Goal: Task Accomplishment & Management: Manage account settings

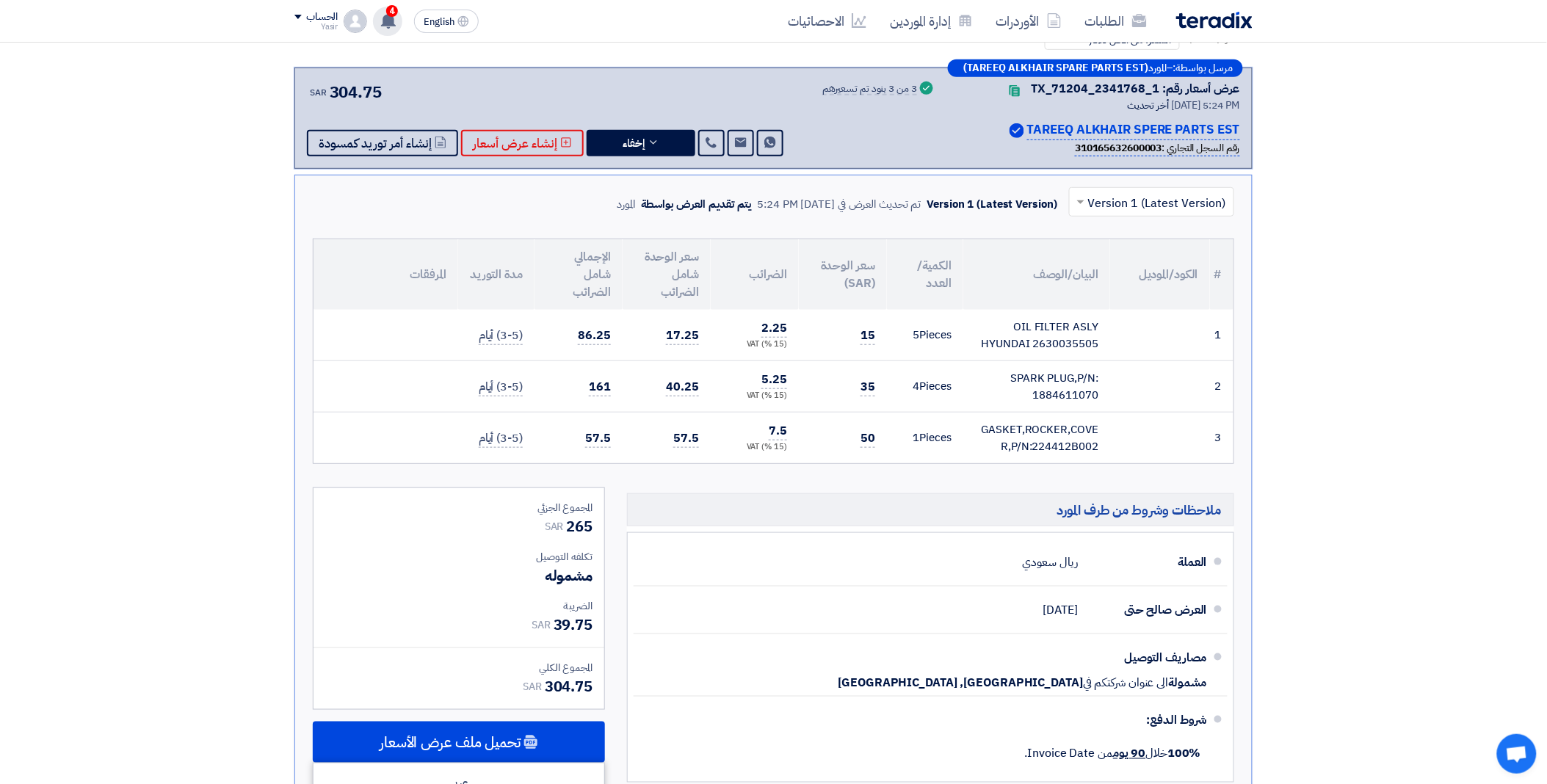
click at [388, 14] on span "4" at bounding box center [392, 11] width 12 height 12
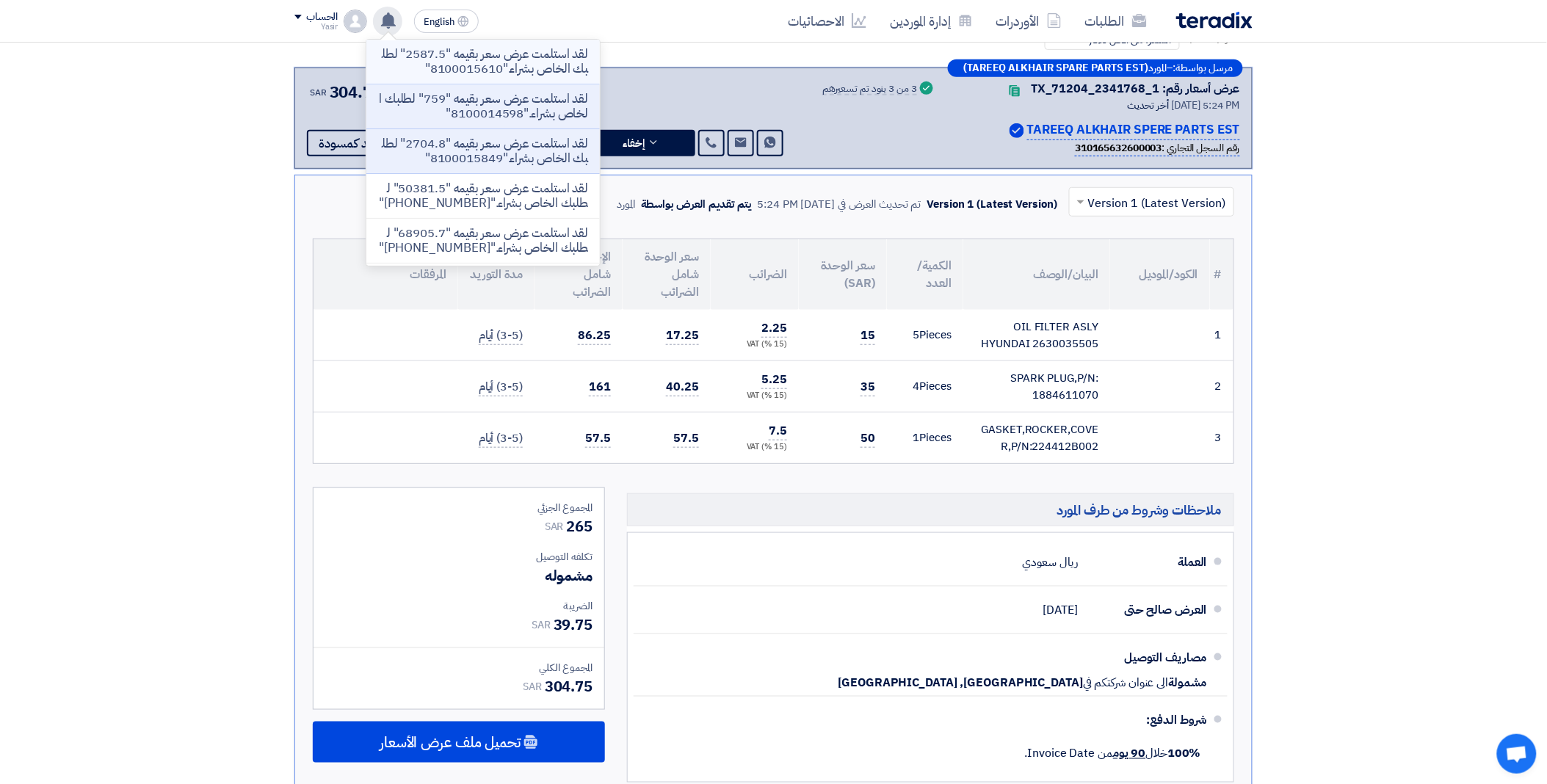
click at [437, 56] on p "لقد استلمت عرض سعر بقيمه "2587.5" لطلبك الخاص بشراء."8100015610"" at bounding box center [483, 61] width 210 height 29
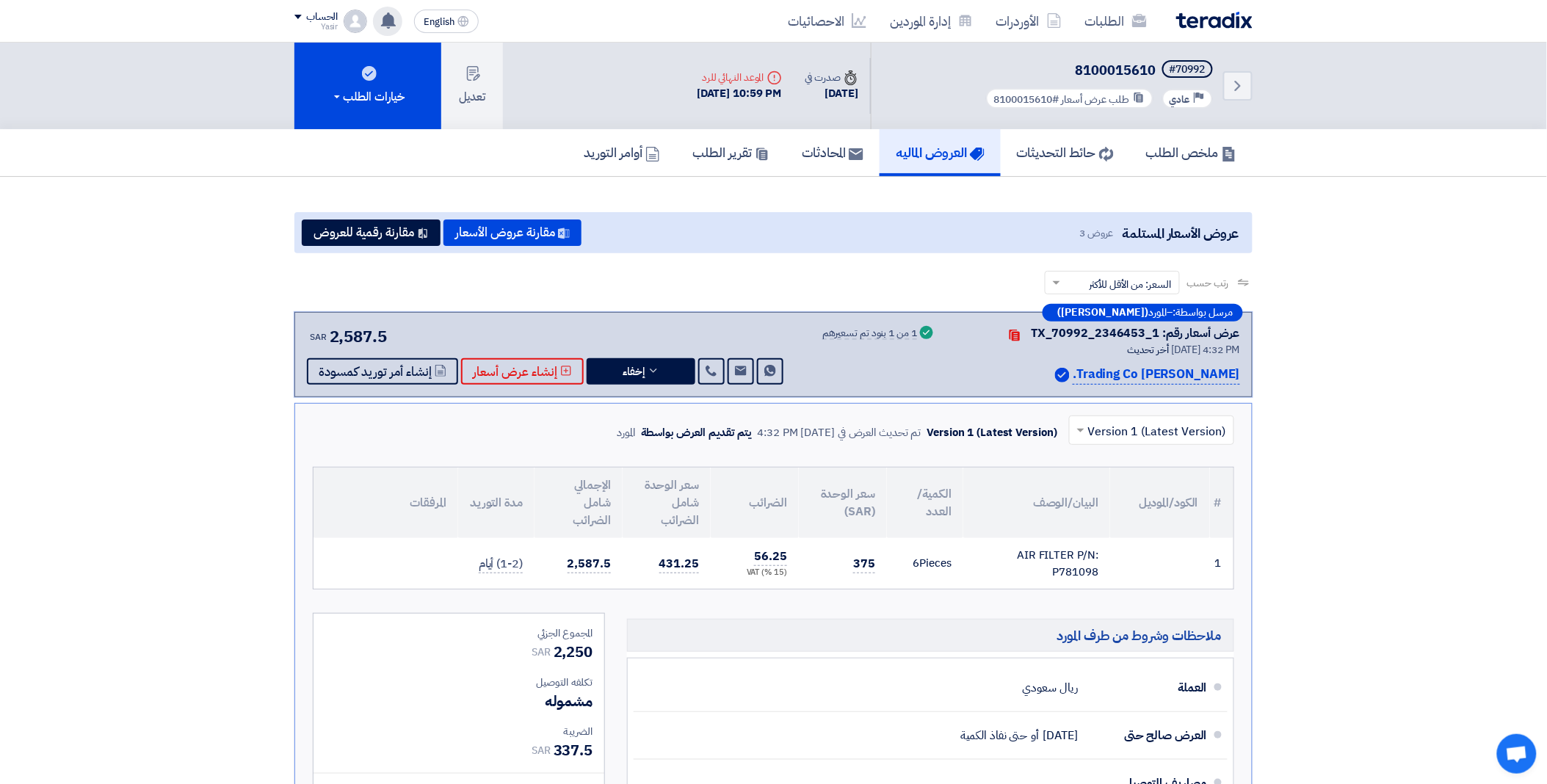
drag, startPoint x: 1053, startPoint y: 98, endPoint x: 990, endPoint y: 93, distance: 63.2
click at [990, 93] on div "طلب عرض أسعار #8100015610" at bounding box center [1070, 98] width 167 height 20
copy span "8100015610"
click at [383, 26] on icon at bounding box center [388, 20] width 16 height 16
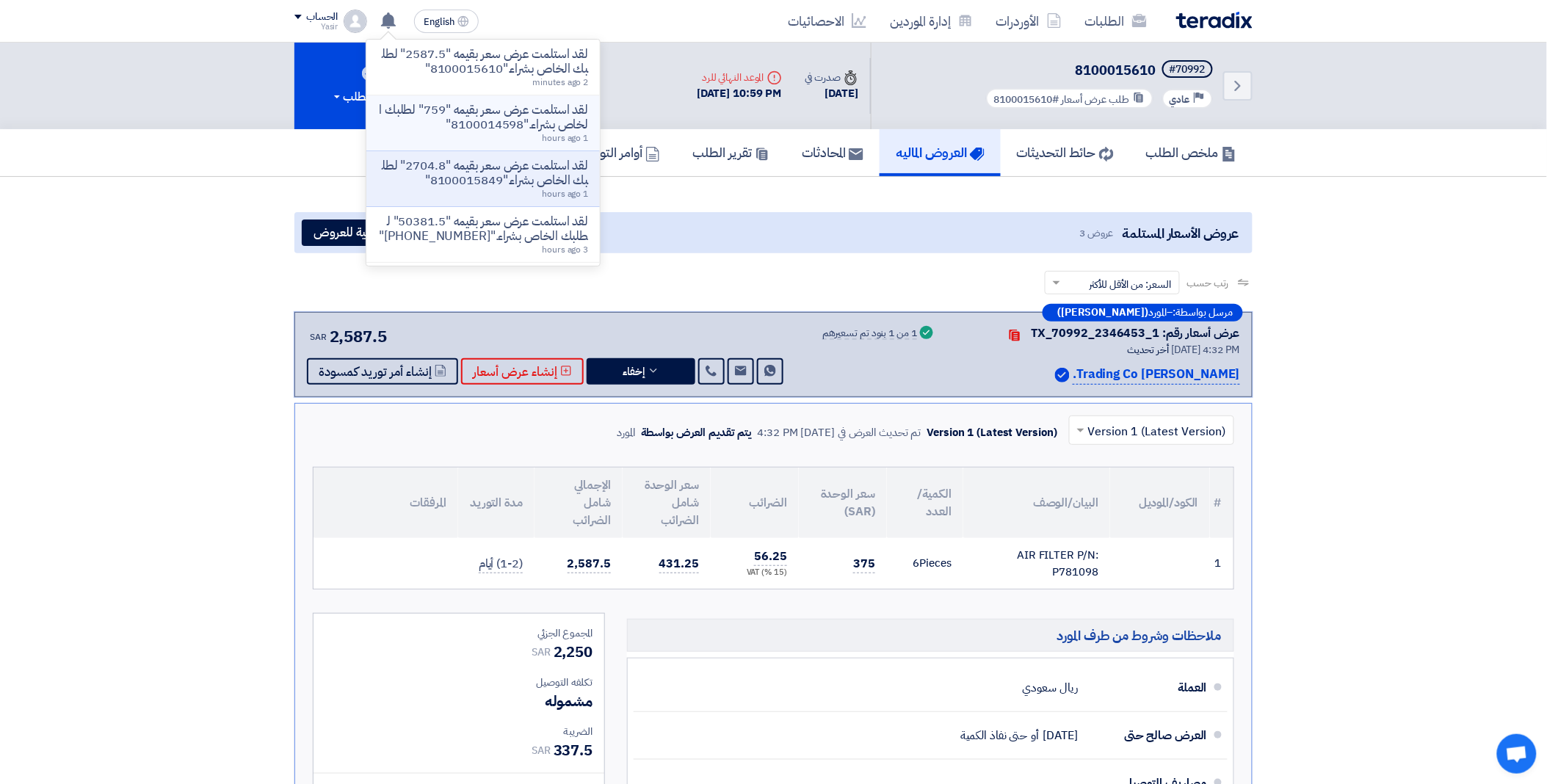
click at [459, 114] on p "لقد استلمت عرض سعر بقيمه "759" لطلبك الخاص بشراء."8100014598"" at bounding box center [483, 118] width 210 height 29
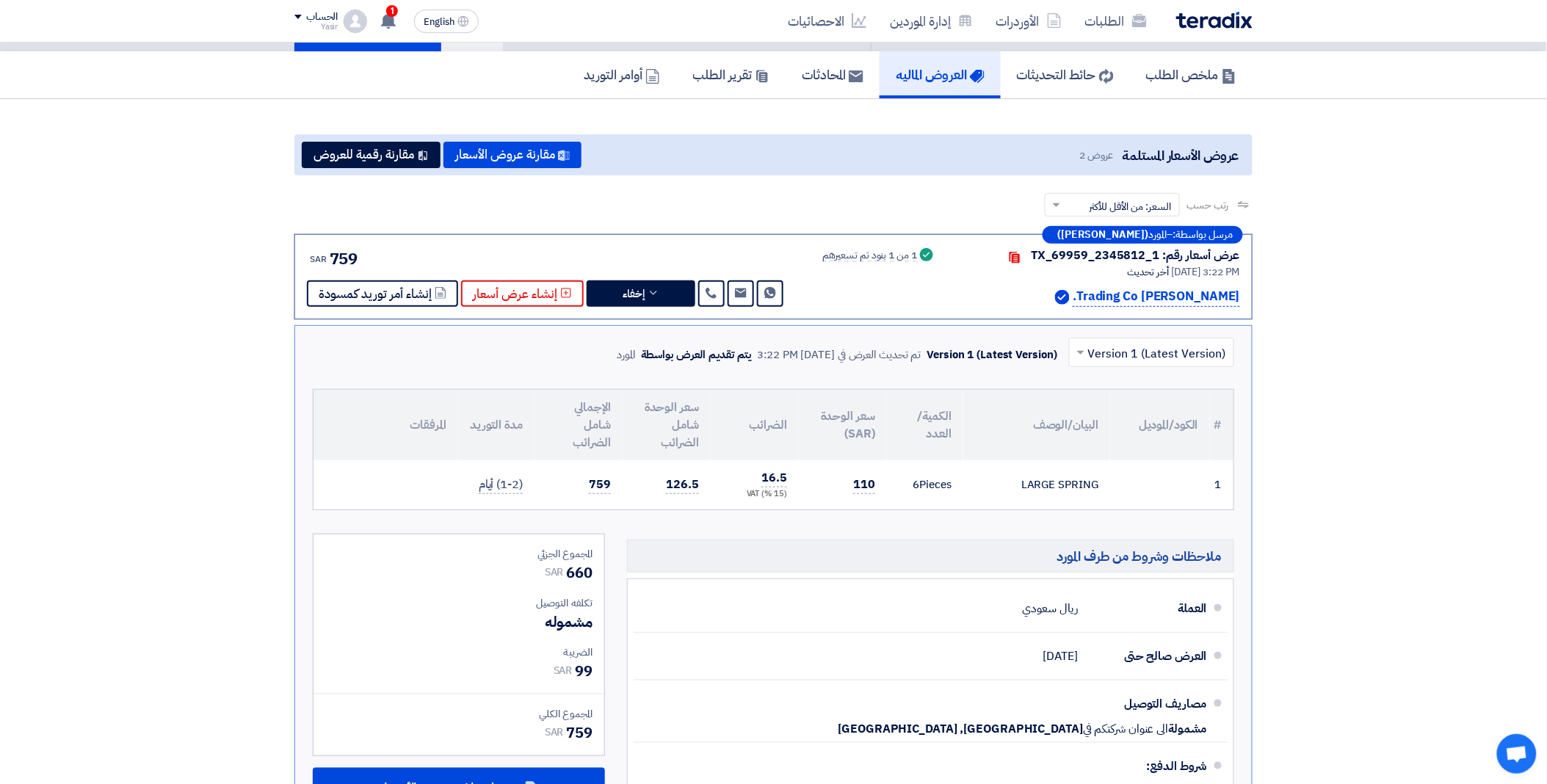
scroll to position [140, 0]
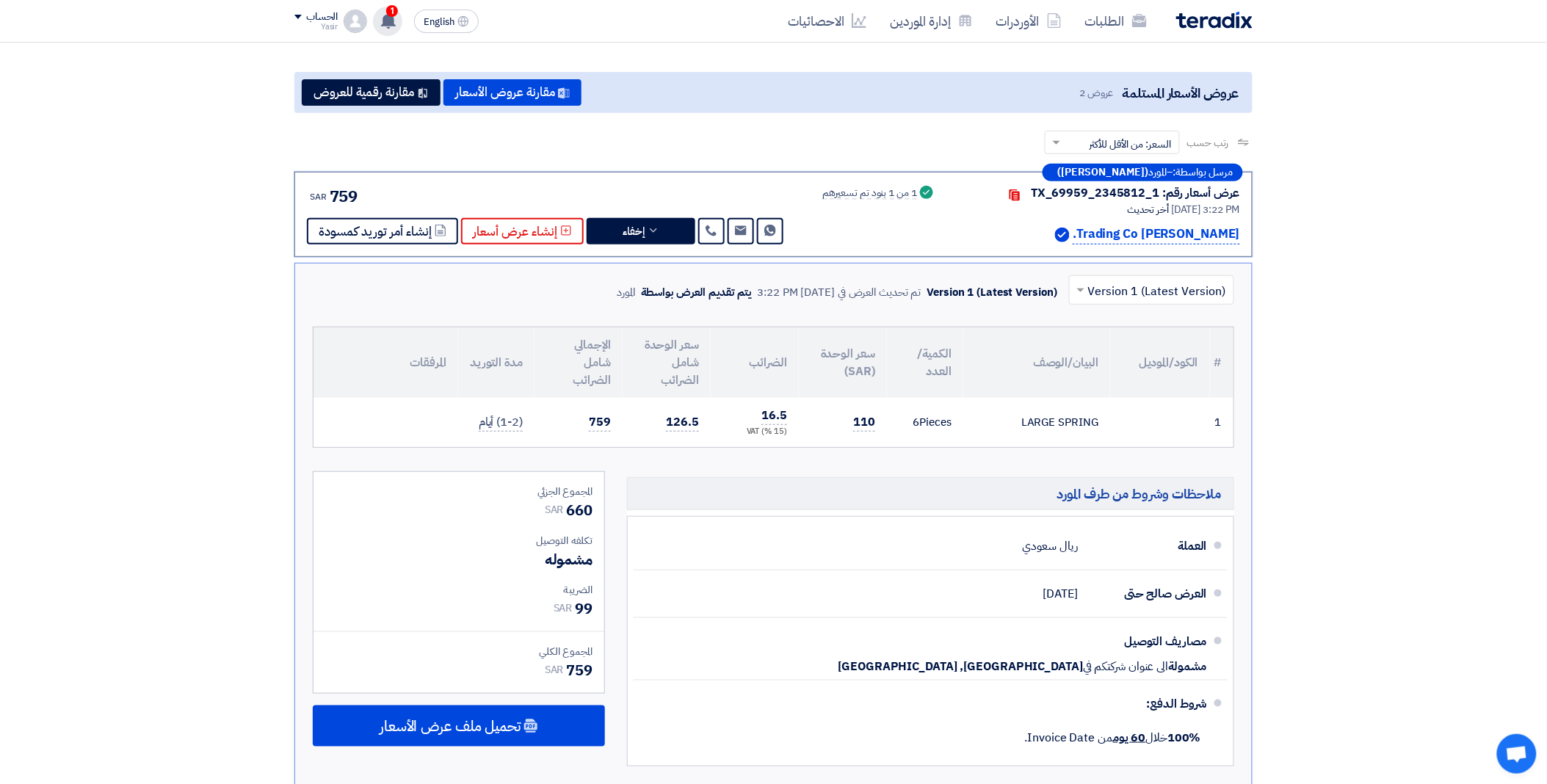
click at [387, 12] on span "1" at bounding box center [392, 11] width 12 height 12
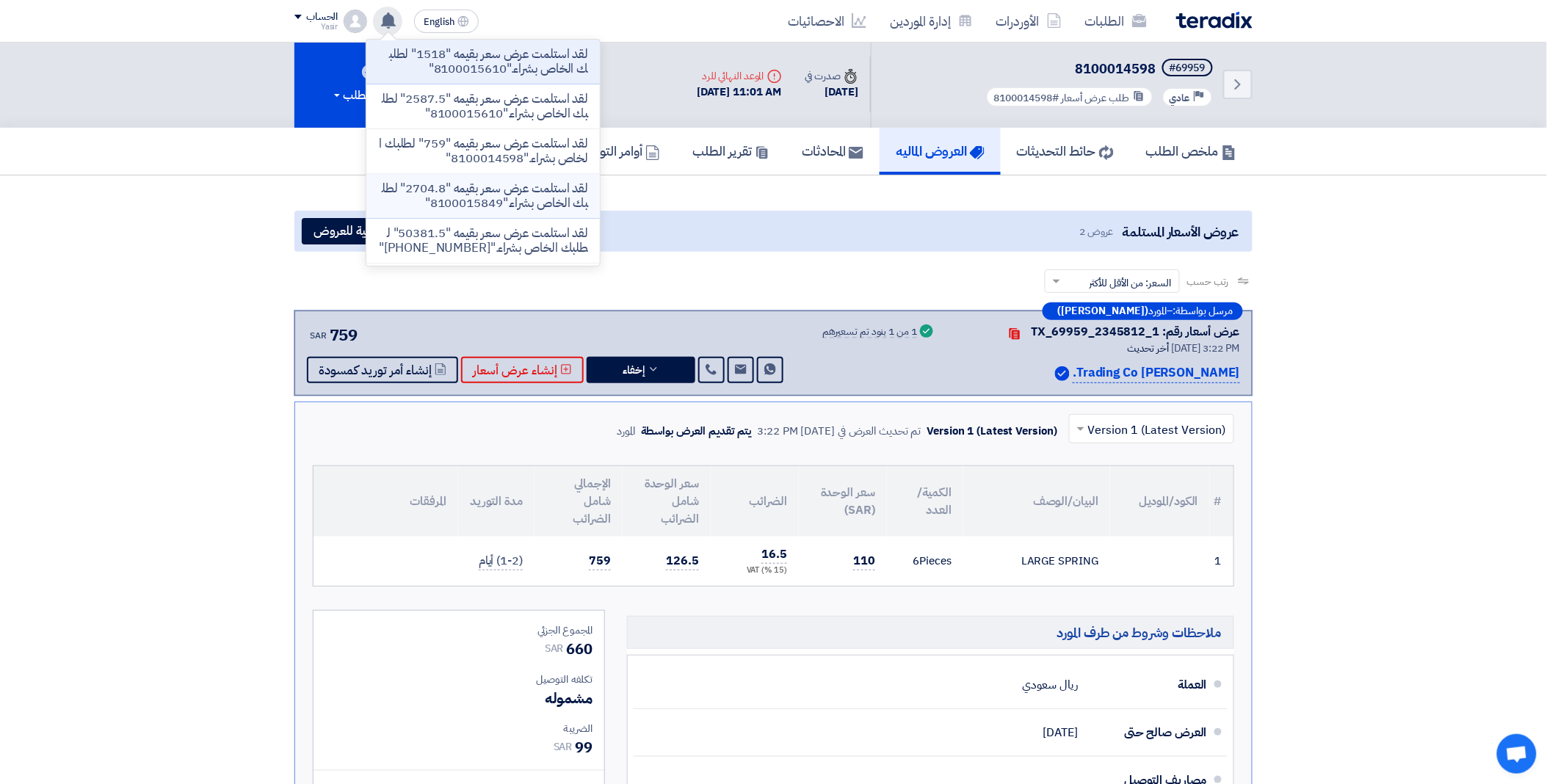
scroll to position [0, 0]
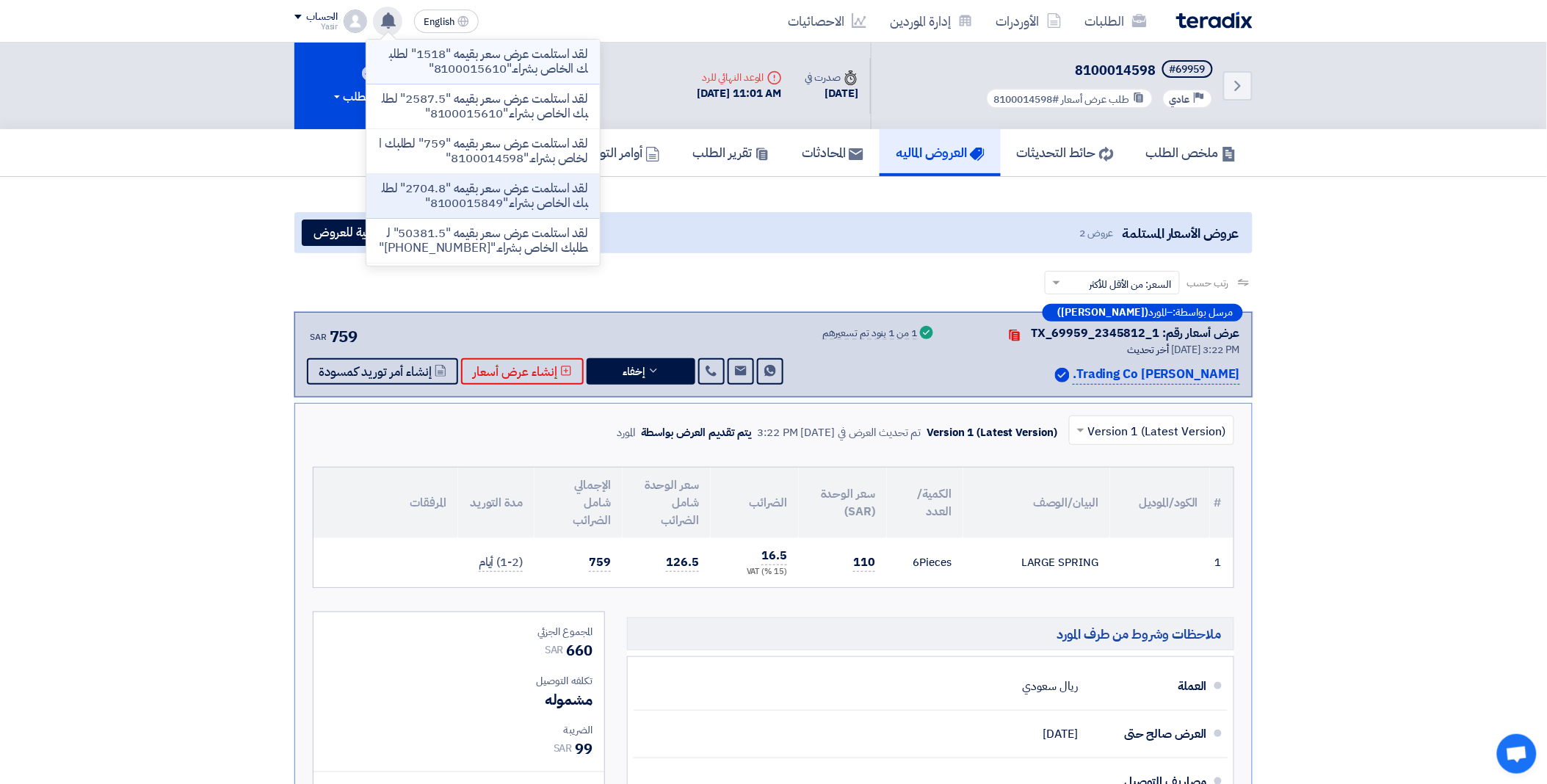
click at [506, 66] on p "لقد استلمت عرض سعر بقيمه "1518" لطلبك الخاص بشراء."8100015610"" at bounding box center [483, 61] width 210 height 29
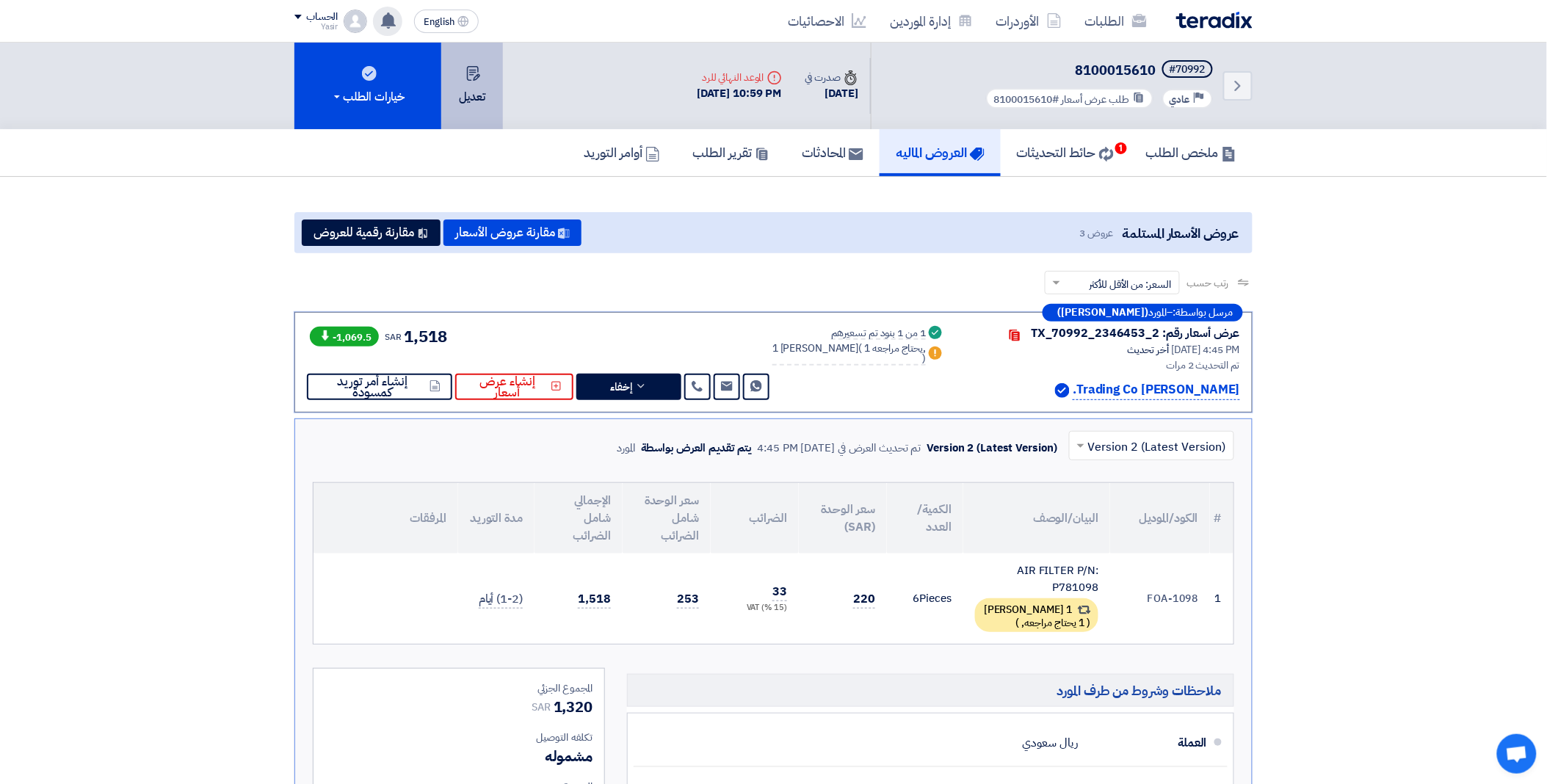
click at [463, 82] on button "تعديل" at bounding box center [472, 86] width 61 height 87
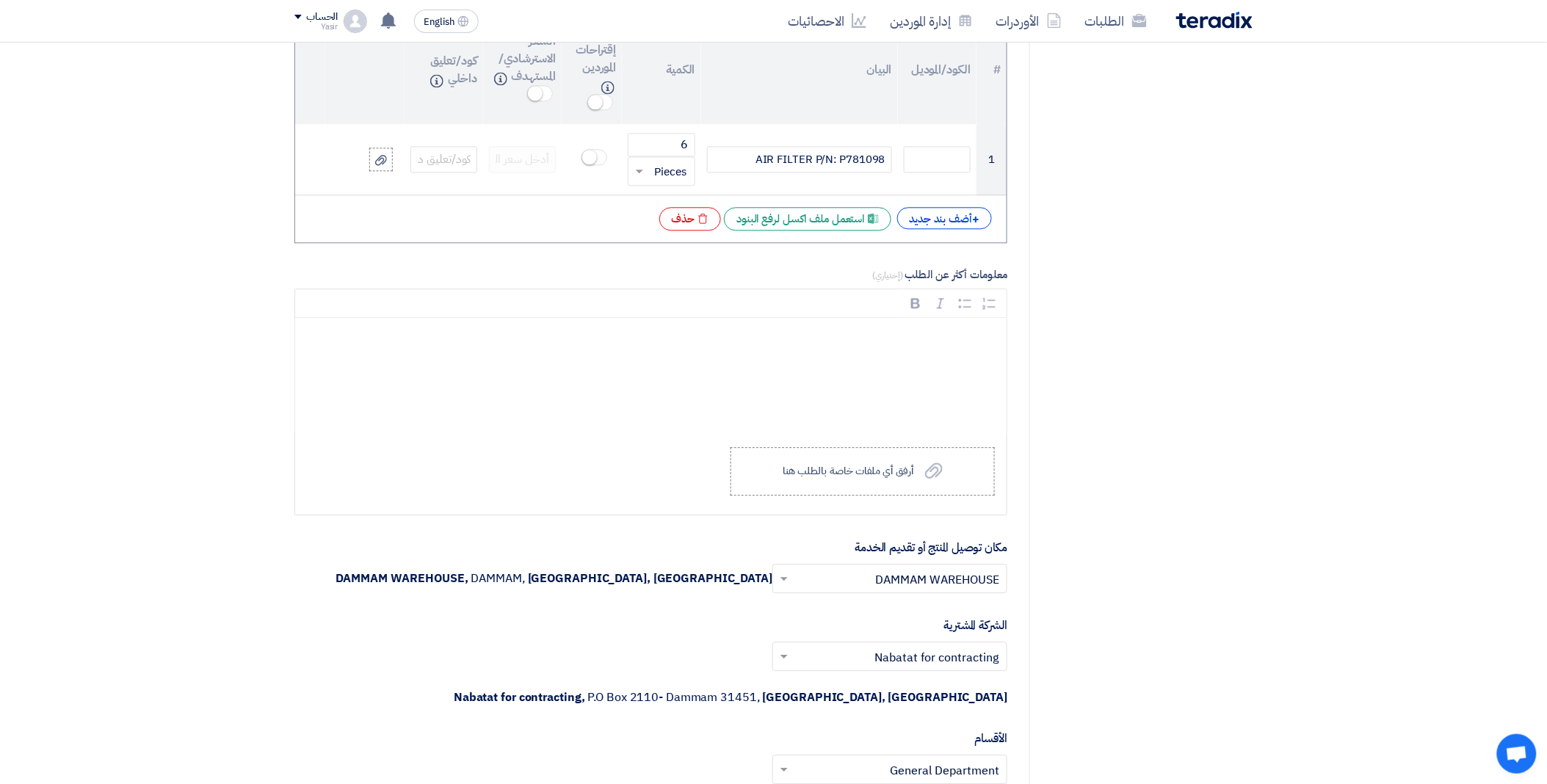
scroll to position [1141, 0]
click at [950, 222] on div "+ أضف بند جديد" at bounding box center [944, 216] width 95 height 22
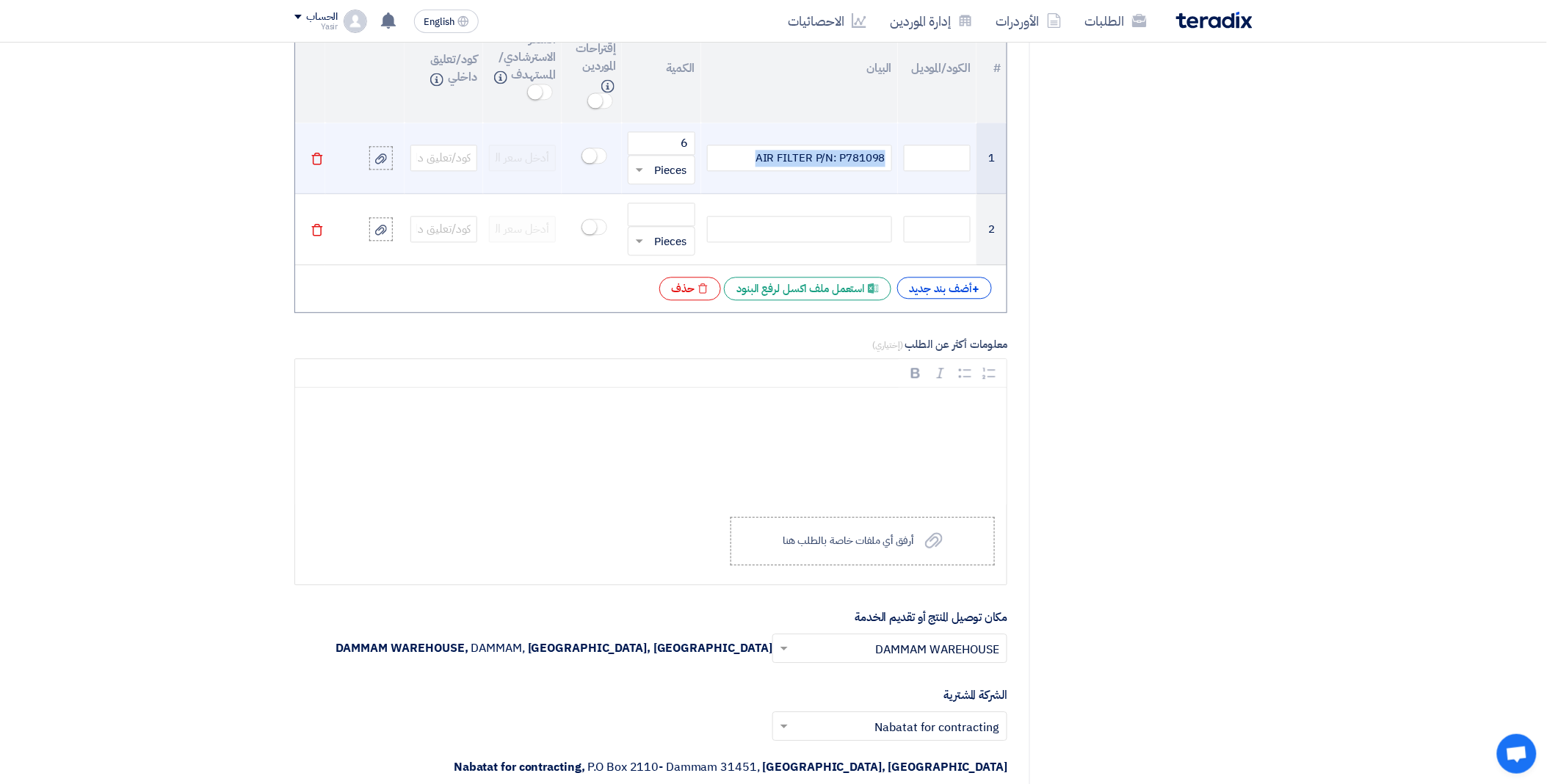
drag, startPoint x: 749, startPoint y: 151, endPoint x: 886, endPoint y: 150, distance: 137.0
click at [886, 150] on div "AIR FILTER P/N: P781098" at bounding box center [799, 158] width 185 height 26
copy div "AIR FILTER P/N: P781098"
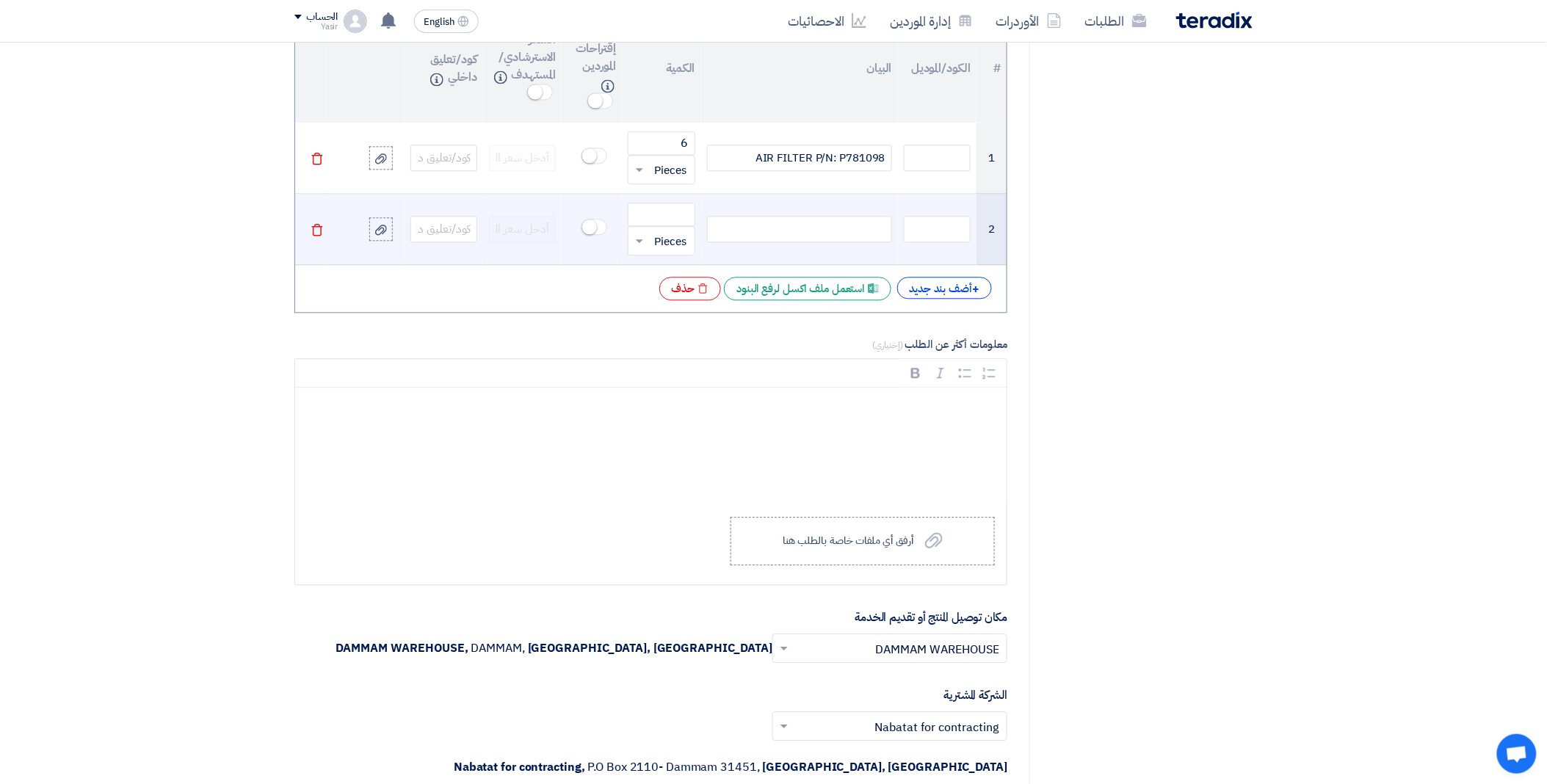
click at [801, 232] on div at bounding box center [799, 228] width 185 height 26
paste div
click at [881, 230] on span "AIR FILTER P/N: P781098" at bounding box center [820, 229] width 130 height 17
click at [885, 230] on span "AIR FILTER P/N: P781098" at bounding box center [820, 229] width 130 height 17
click at [732, 221] on div "AIR FILTER P/N: P781098" at bounding box center [799, 228] width 185 height 26
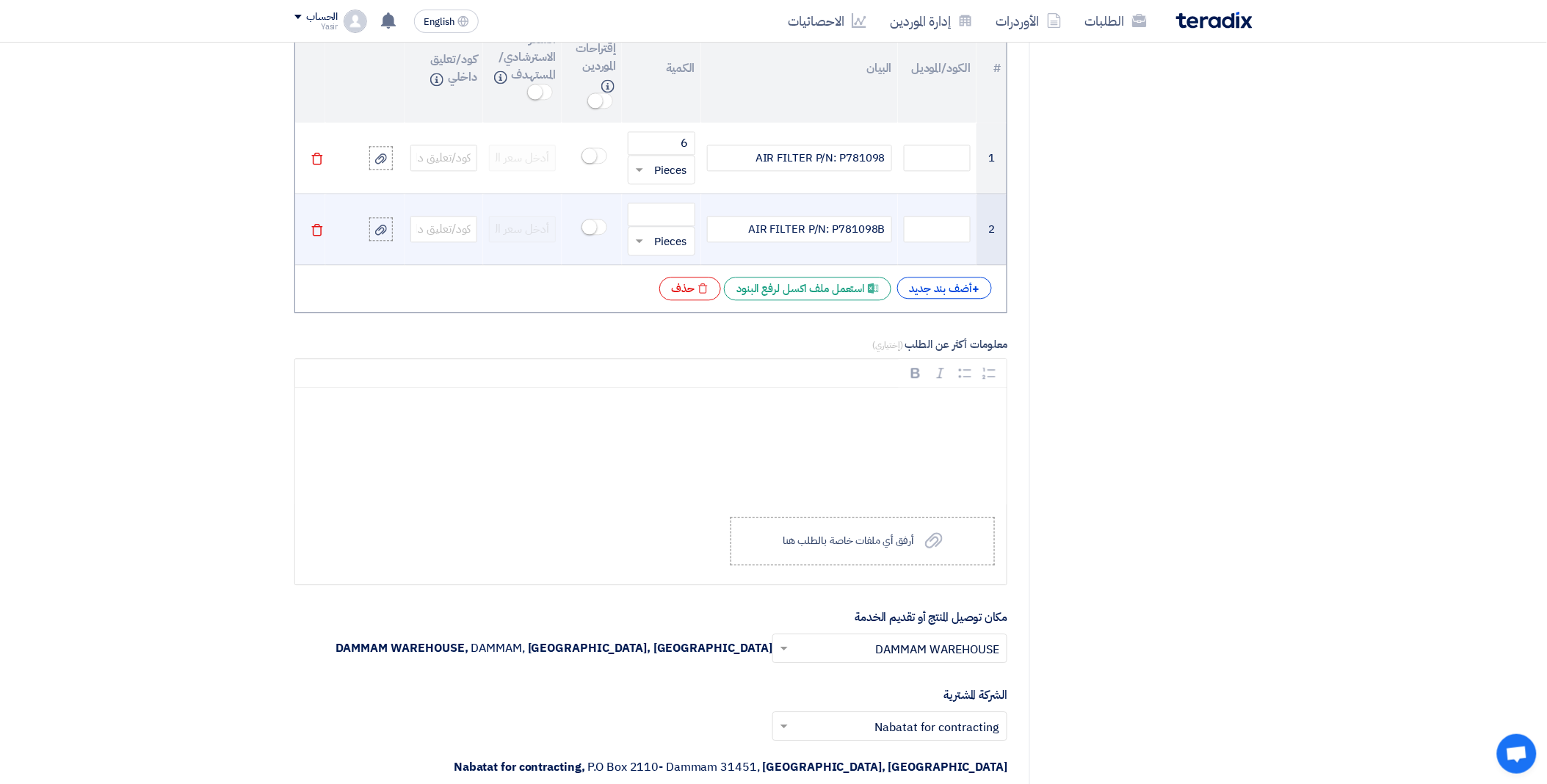
click at [879, 230] on span "AIR FILTER P/N: P781098B" at bounding box center [817, 229] width 137 height 17
click at [659, 222] on input "number" at bounding box center [661, 215] width 66 height 24
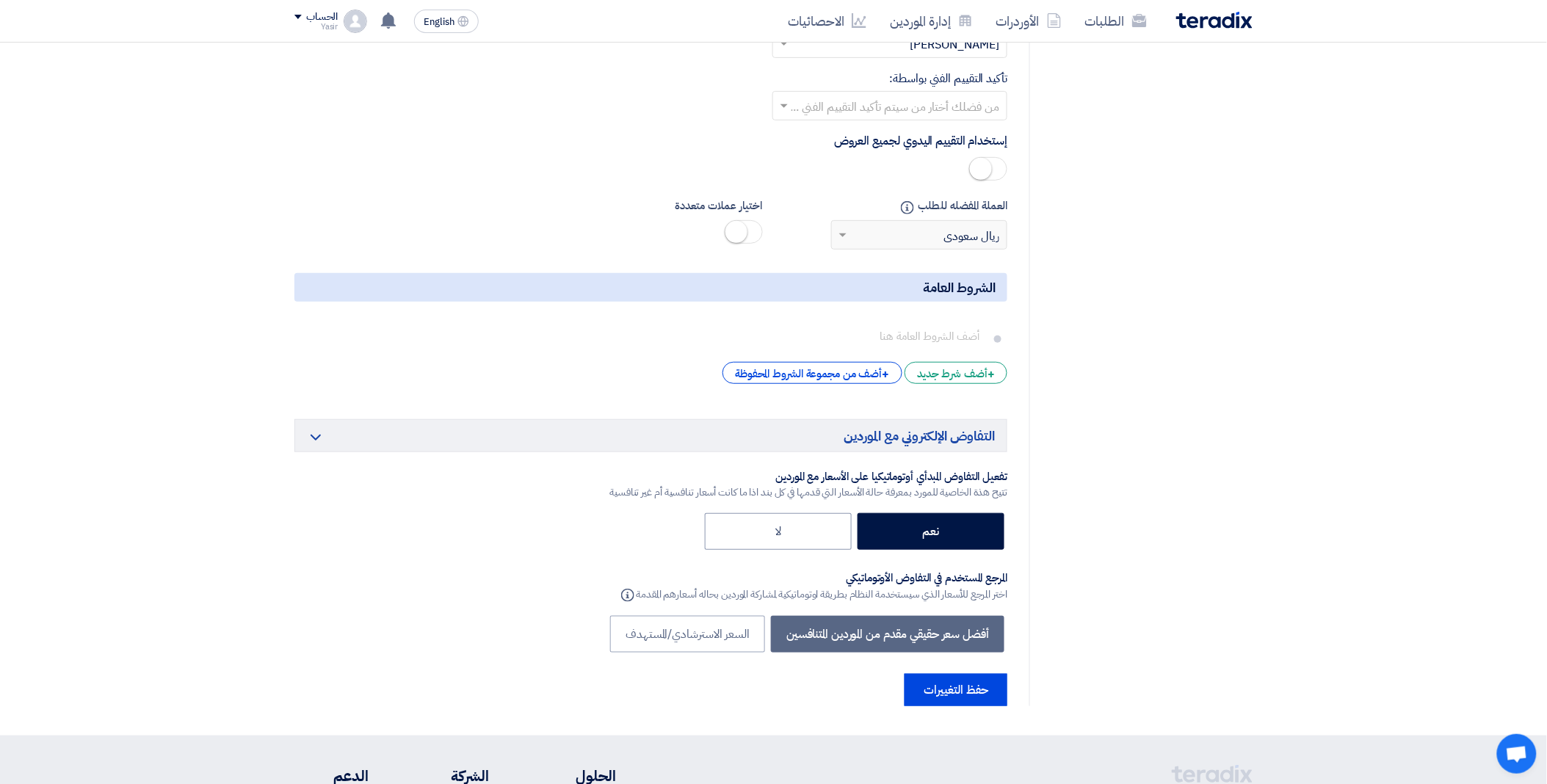
scroll to position [2365, 0]
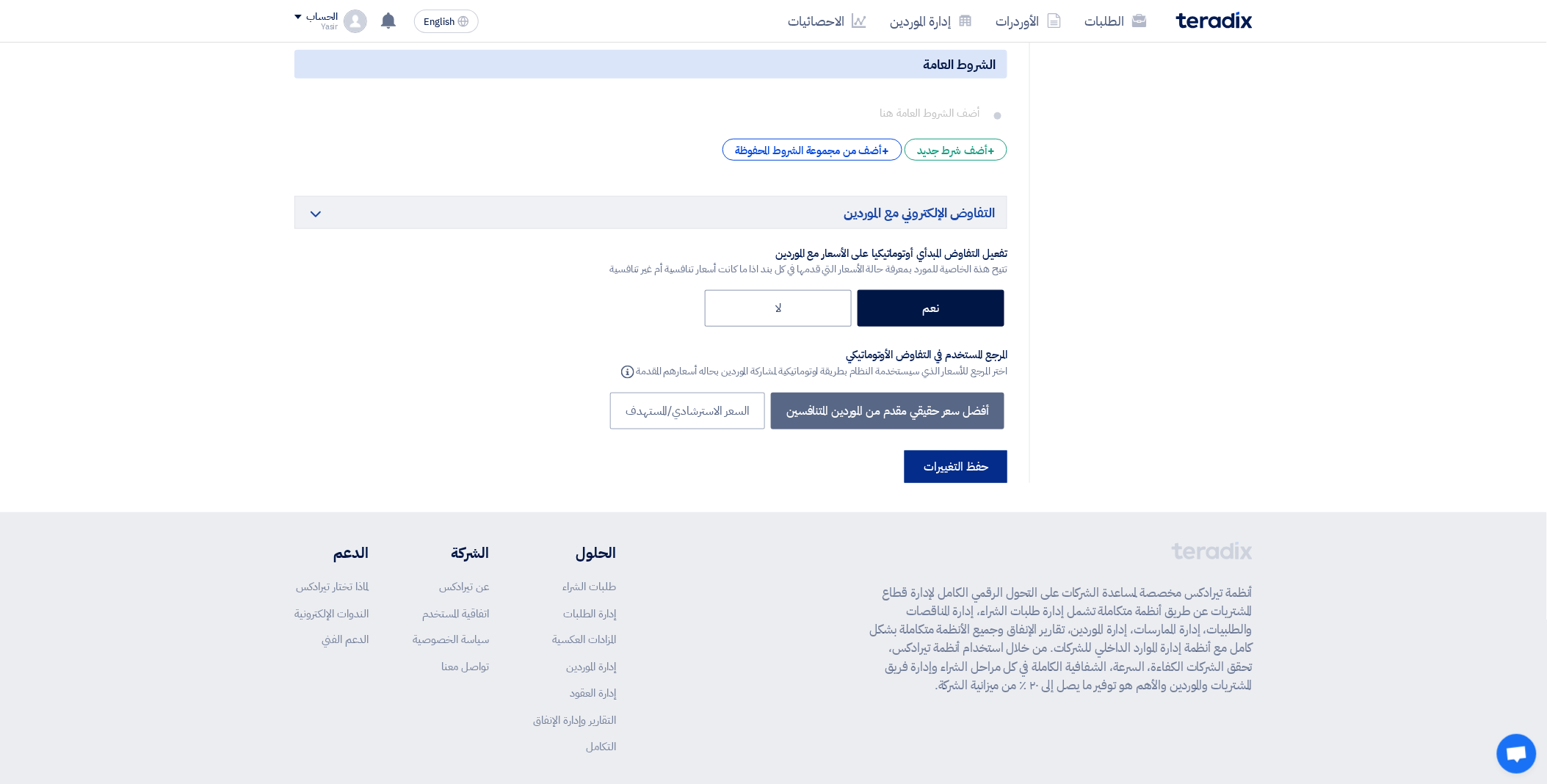
type input "6"
click at [956, 451] on button "حفظ التغييرات" at bounding box center [955, 467] width 103 height 32
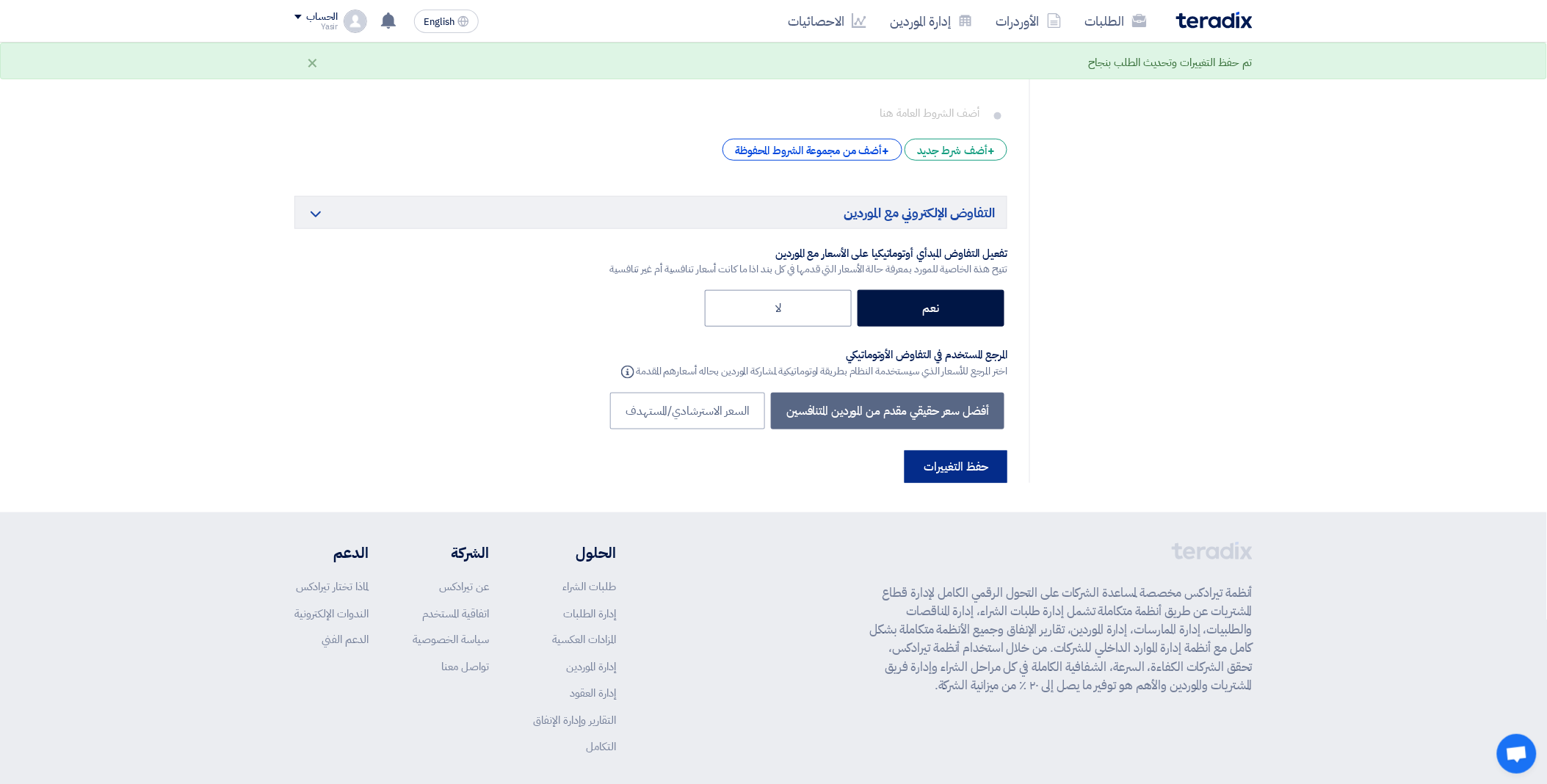
scroll to position [0, 0]
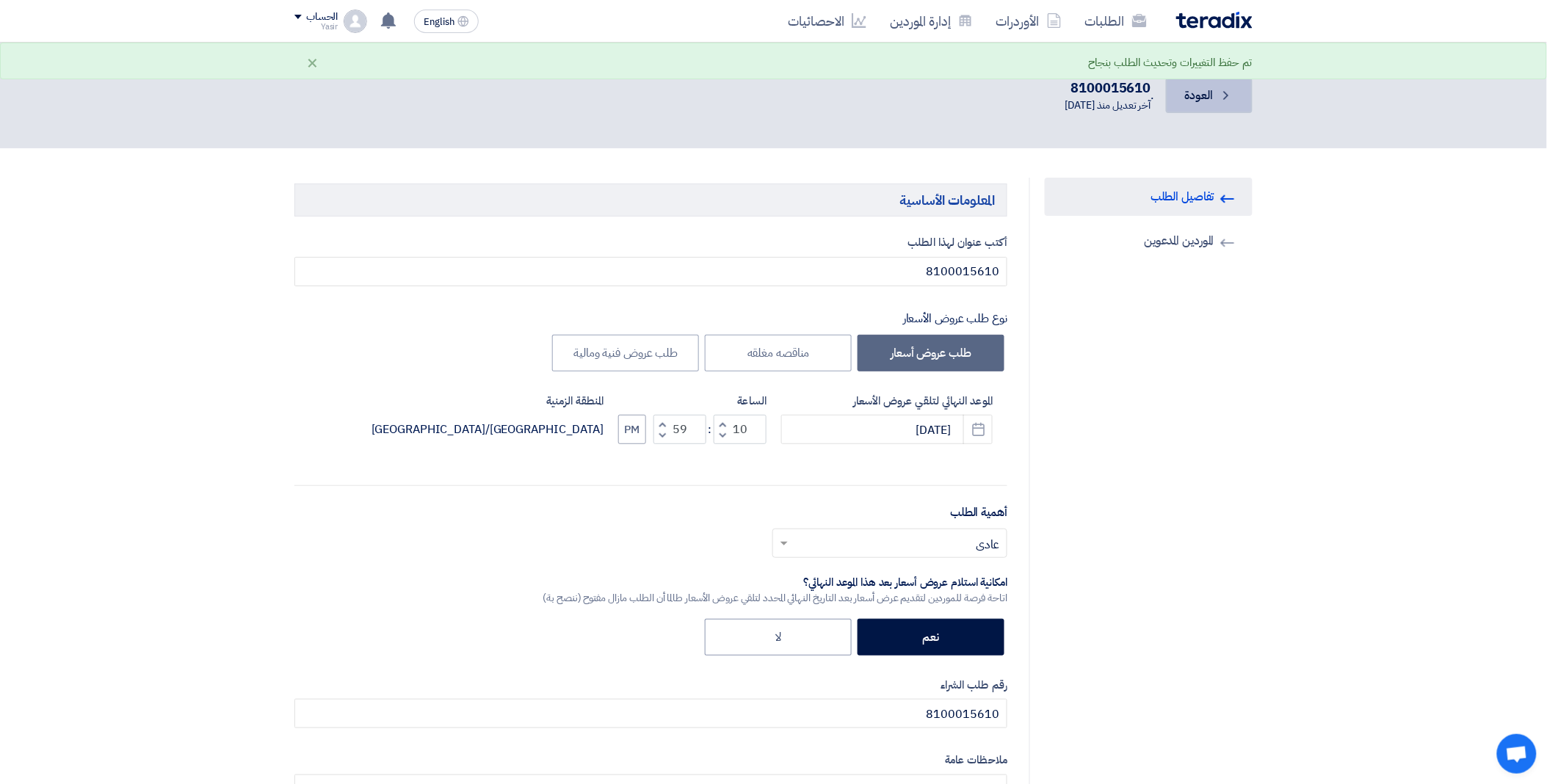
click at [1197, 107] on link "Back العودة" at bounding box center [1209, 95] width 87 height 35
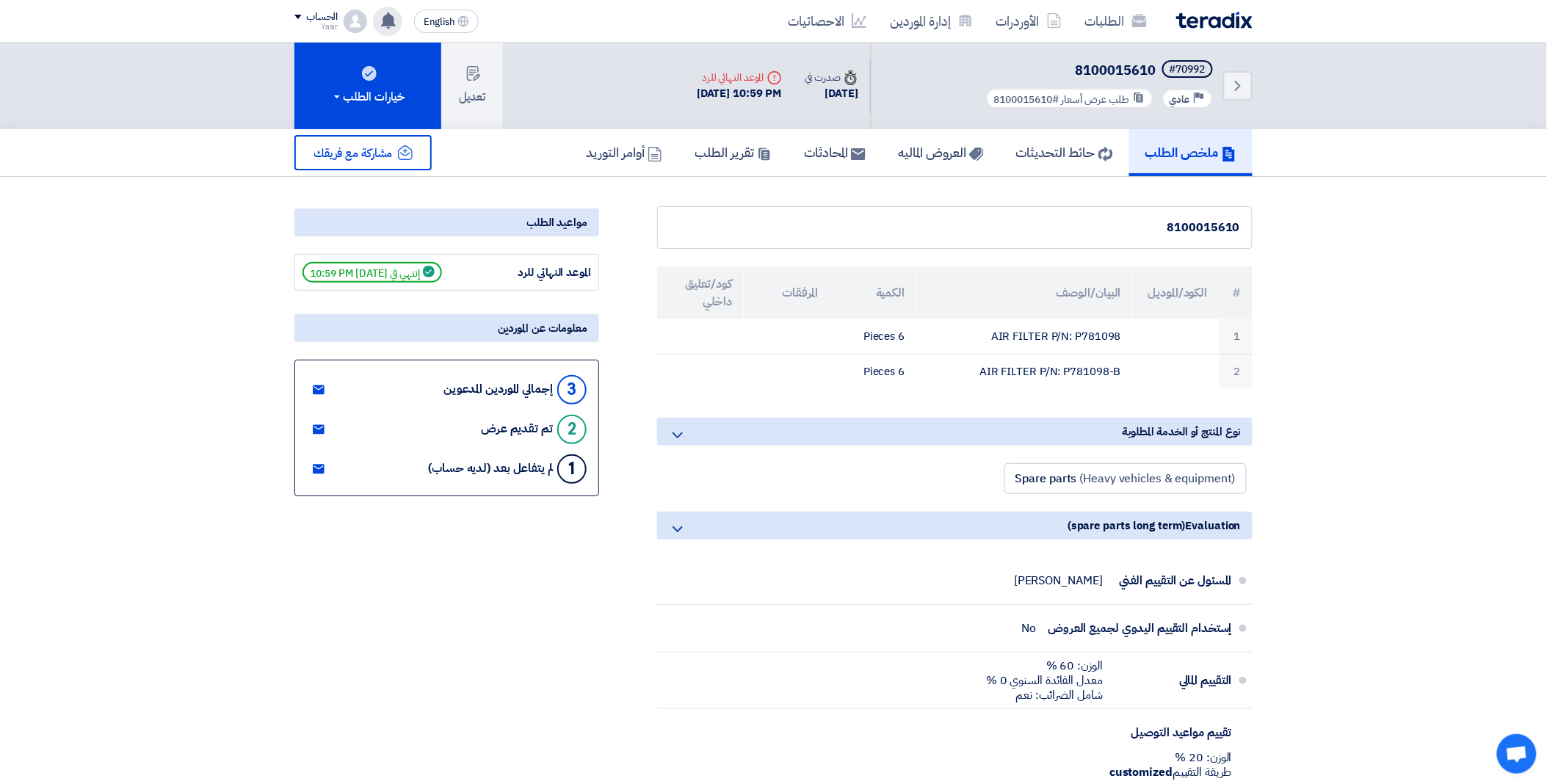
click at [384, 23] on use at bounding box center [388, 20] width 14 height 16
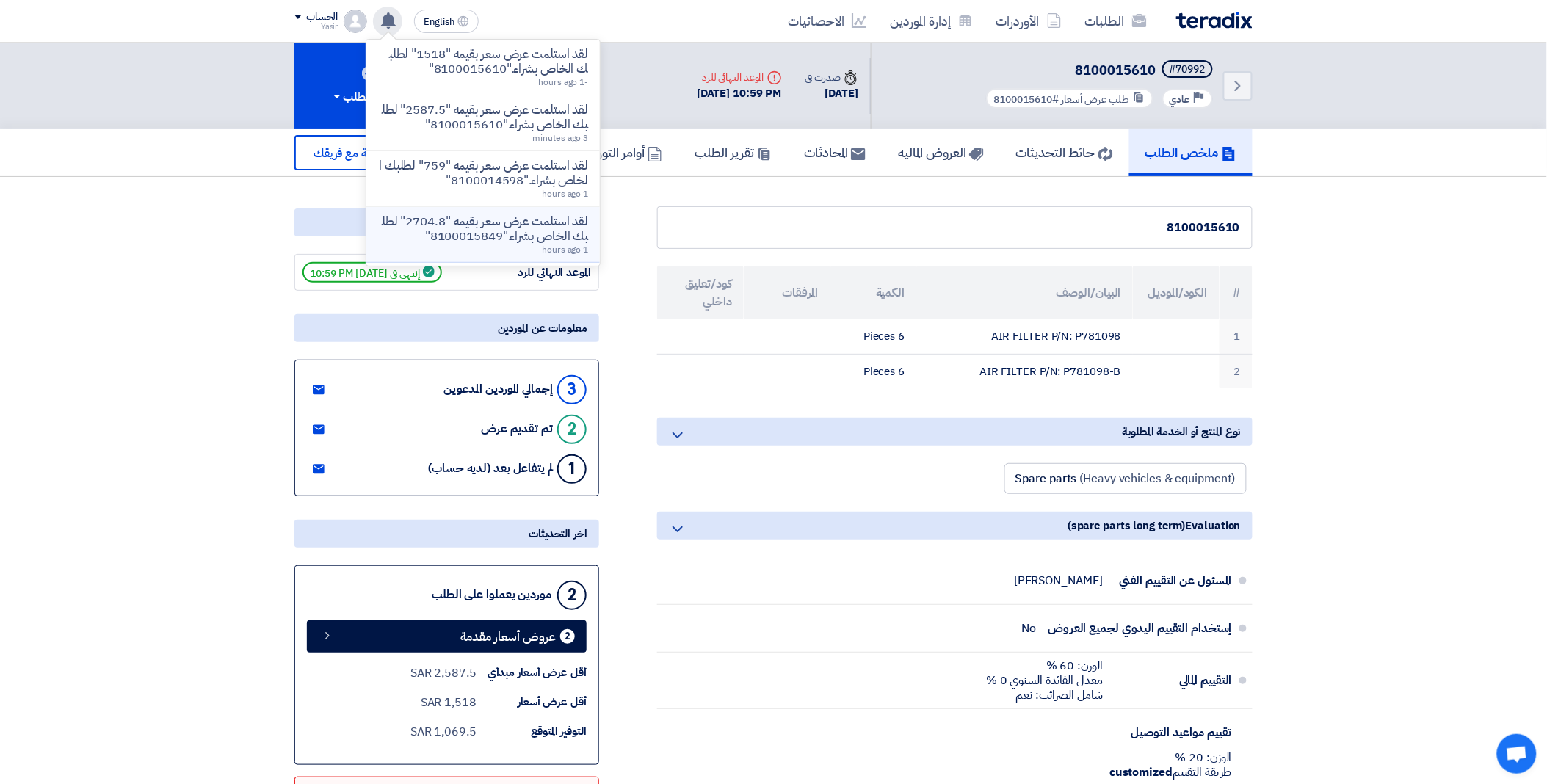
click at [531, 226] on p "لقد استلمت عرض سعر بقيمه "2704.8" لطلبك الخاص بشراء."8100015849"" at bounding box center [483, 228] width 210 height 29
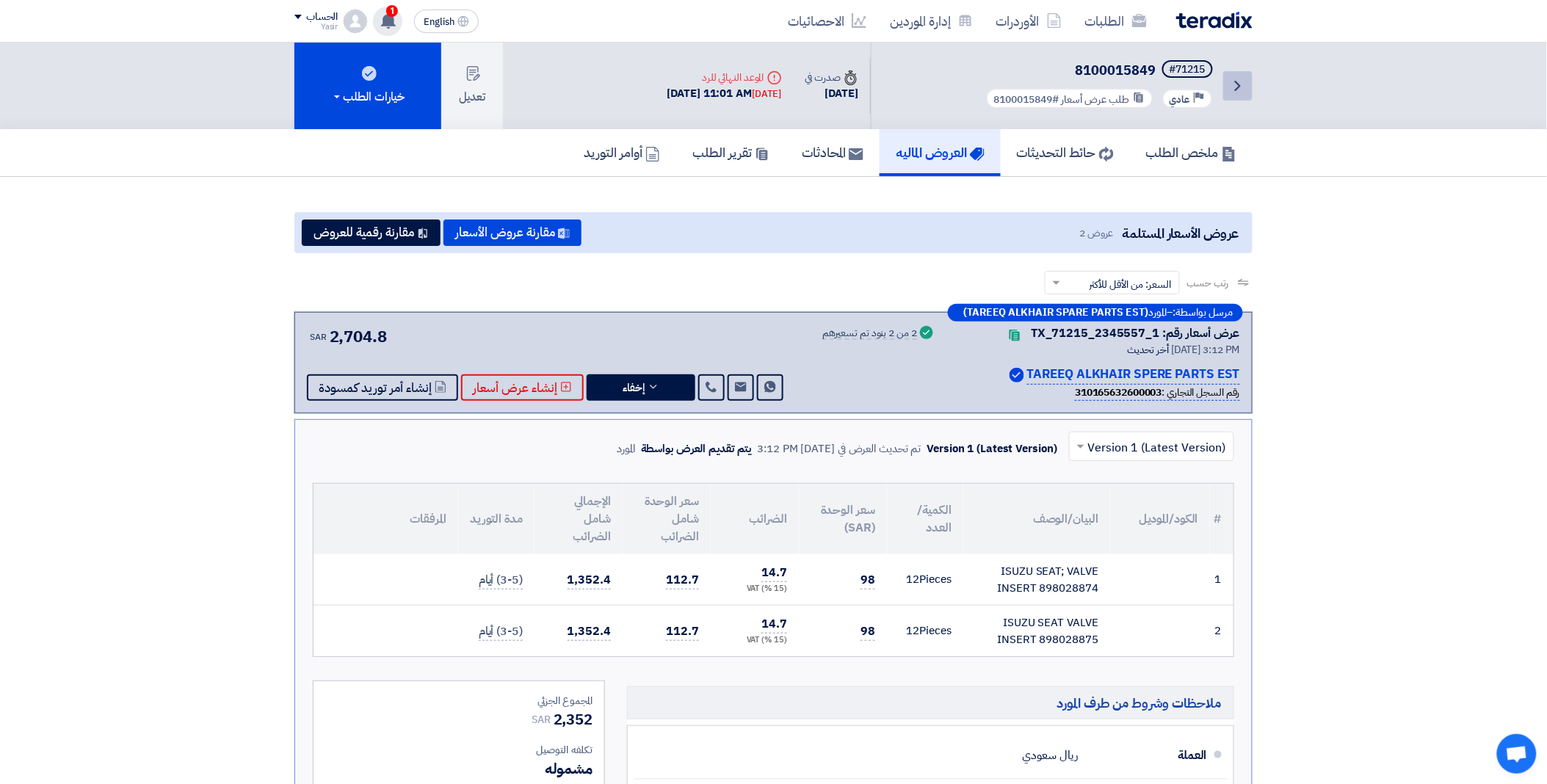
click at [1237, 72] on link "Back" at bounding box center [1238, 86] width 29 height 29
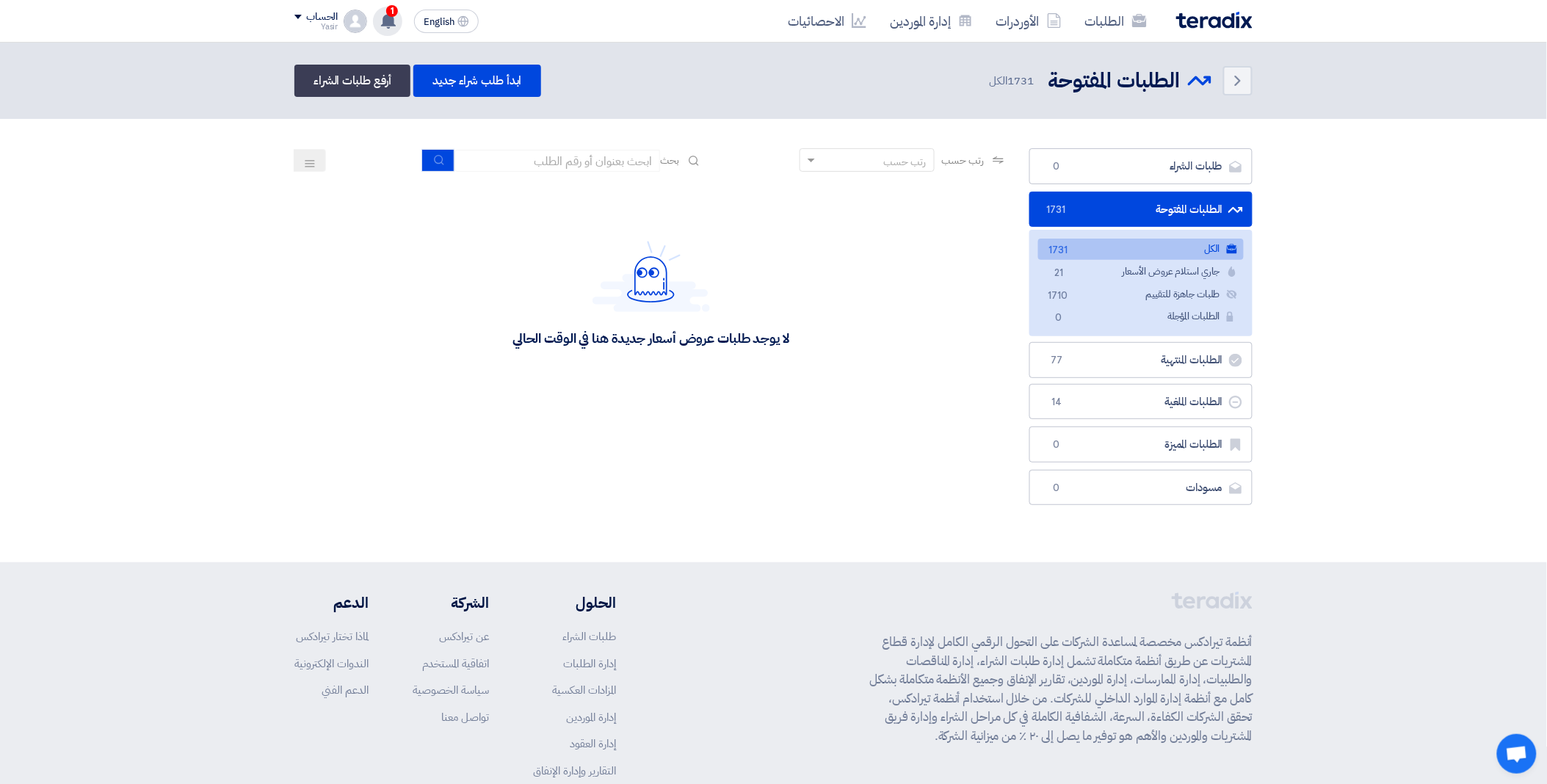
click at [388, 9] on span "1" at bounding box center [392, 11] width 12 height 12
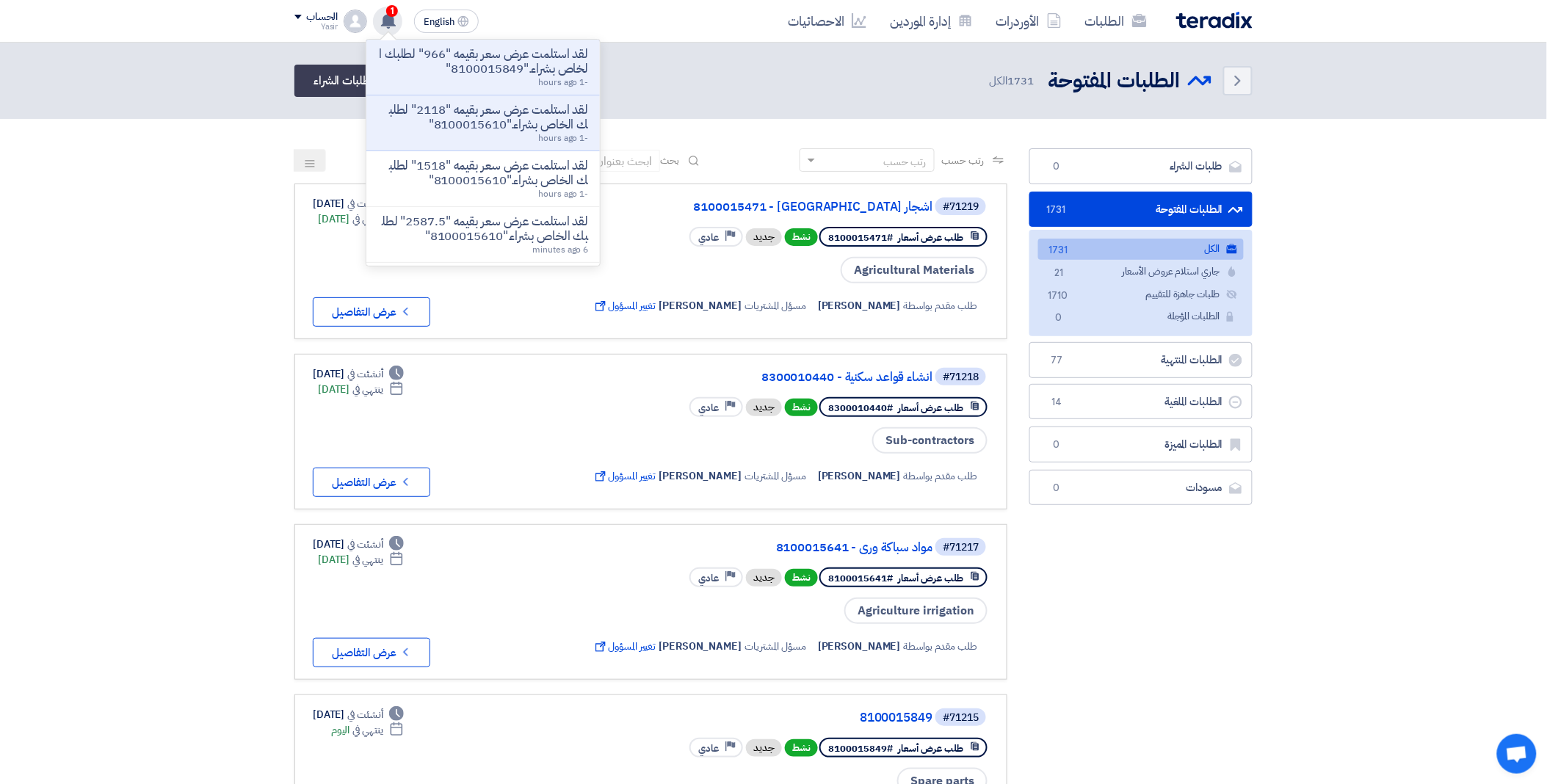
click at [397, 18] on div "1 لقد استلمت عرض سعر بقيمه "966" لطلبك الخاص بشراء."8100015849" -1 hours ago لق…" at bounding box center [388, 21] width 29 height 29
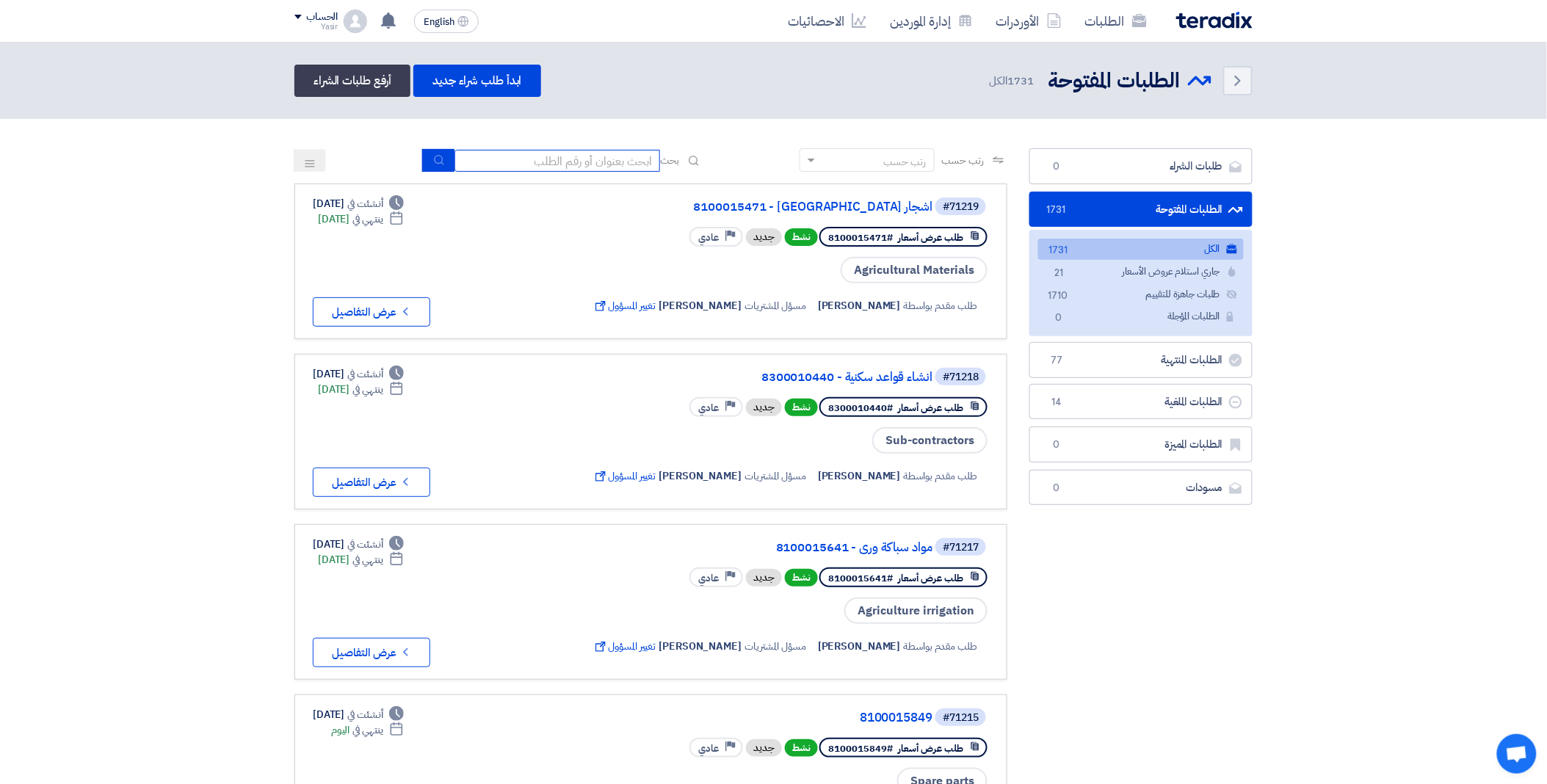
click at [547, 162] on input at bounding box center [557, 161] width 205 height 22
type input "15849"
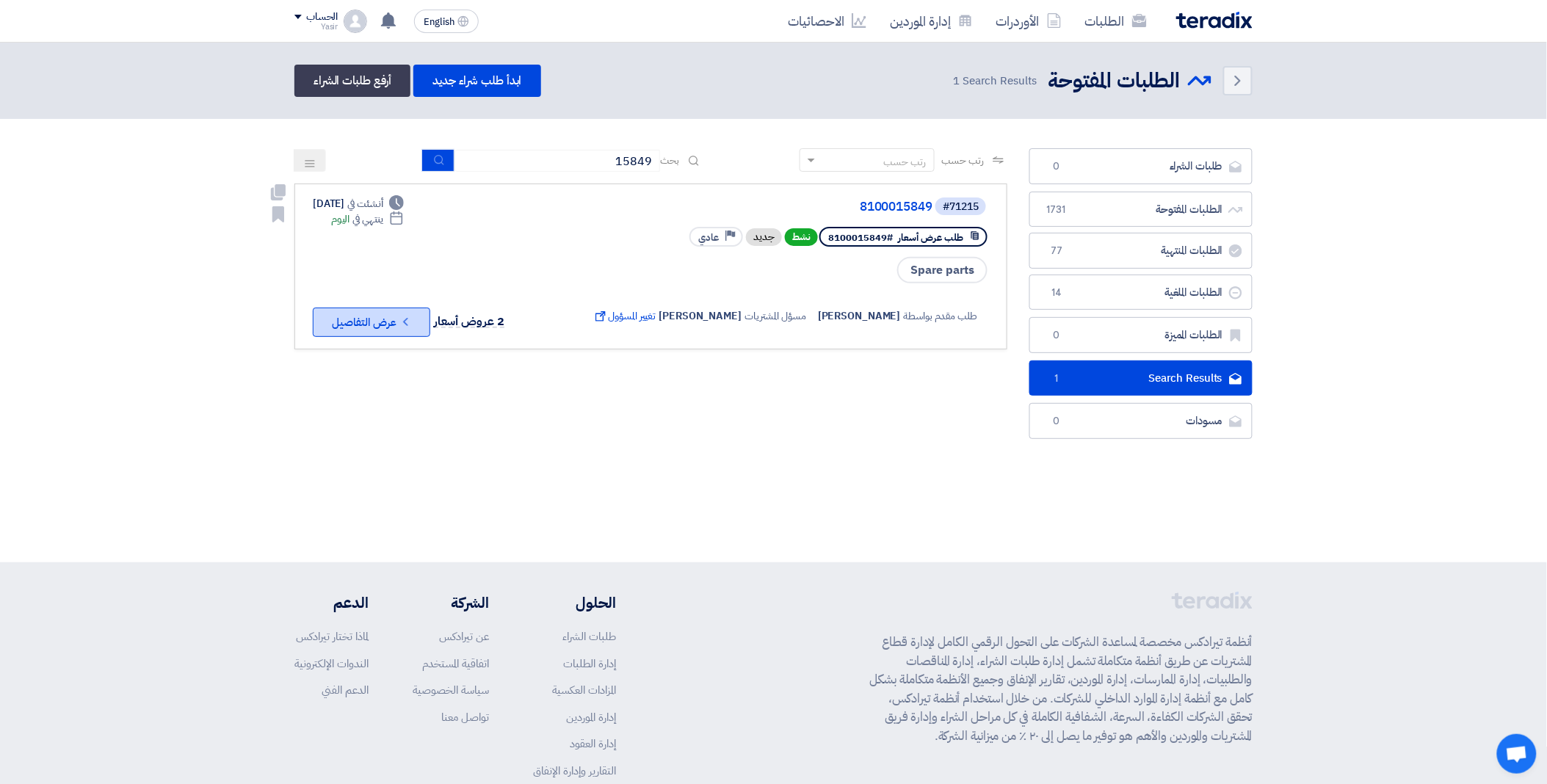
click at [387, 314] on button "Check details عرض التفاصيل" at bounding box center [372, 322] width 118 height 29
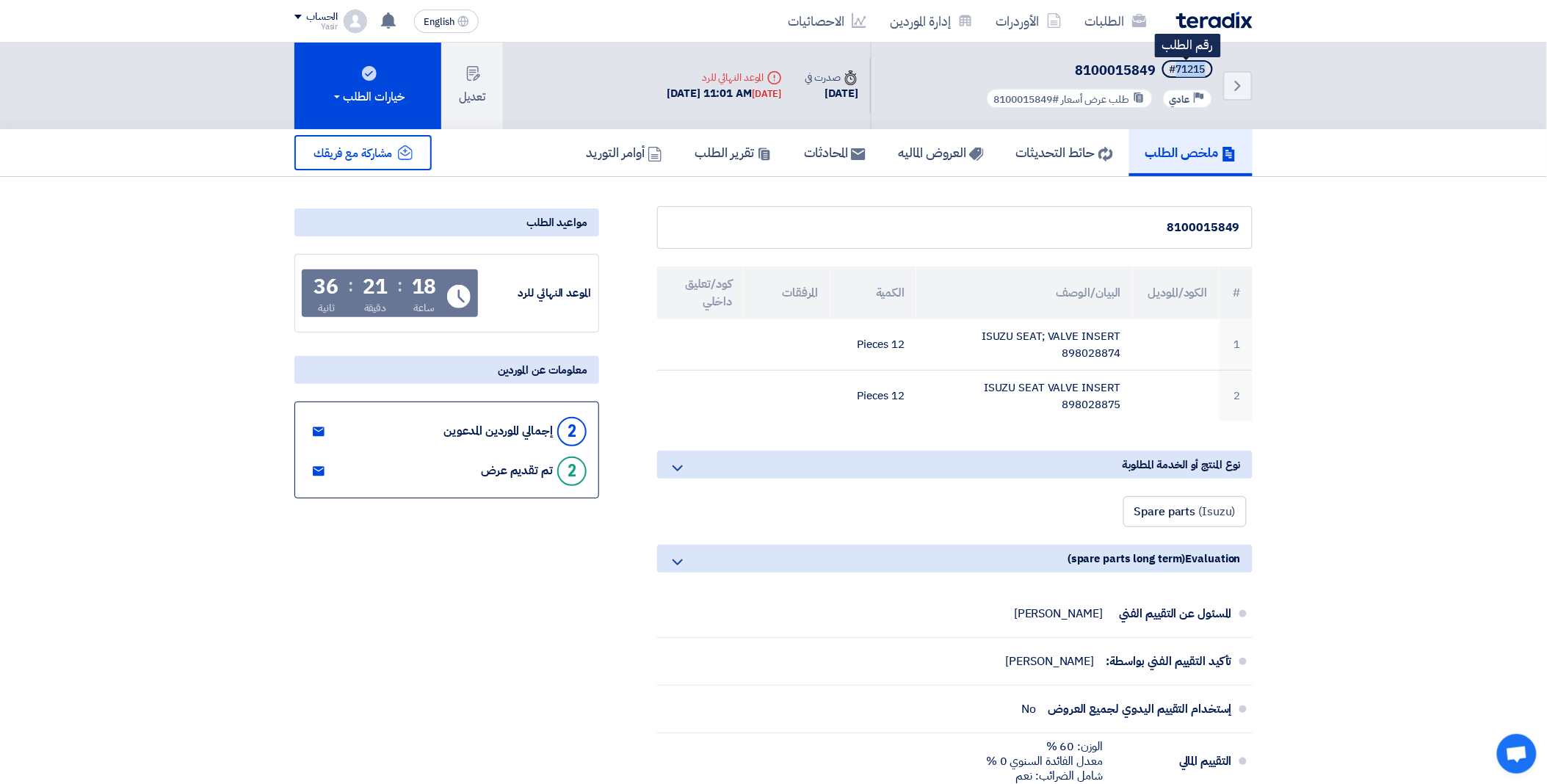
drag, startPoint x: 1175, startPoint y: 72, endPoint x: 1207, endPoint y: 69, distance: 32.1
click at [1207, 69] on span "#71215" at bounding box center [1186, 69] width 50 height 18
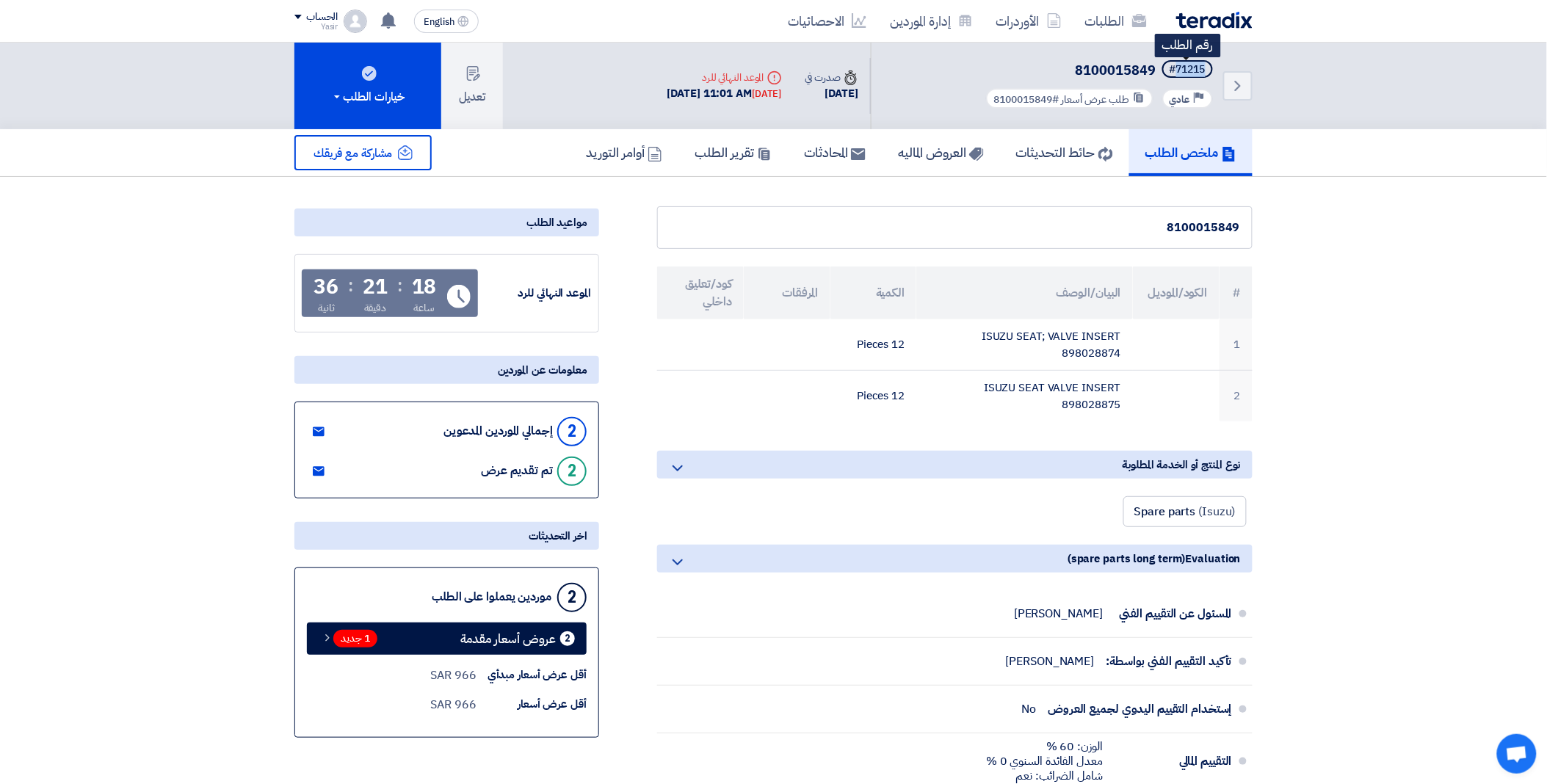
copy div "71215"
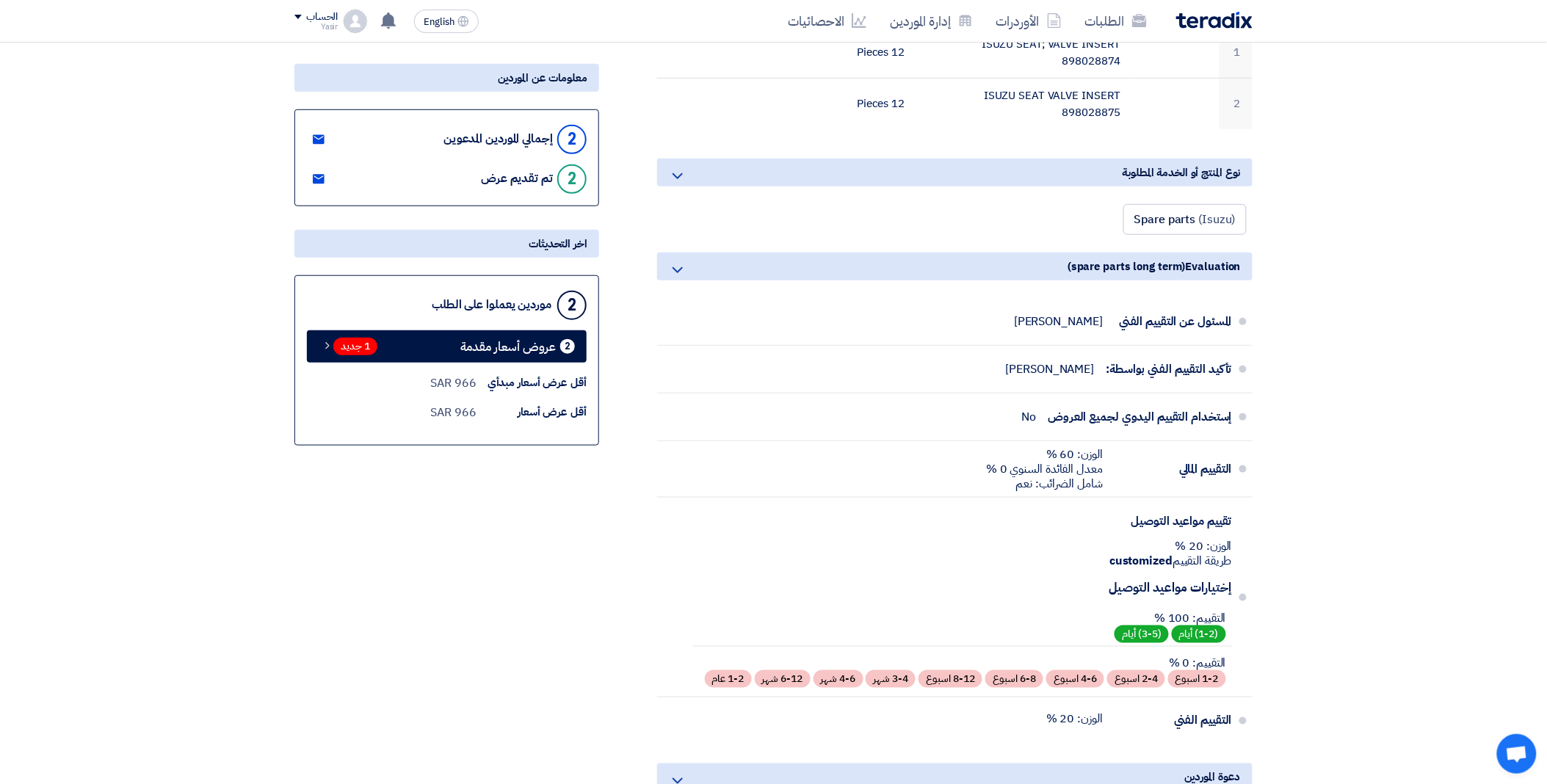
scroll to position [326, 0]
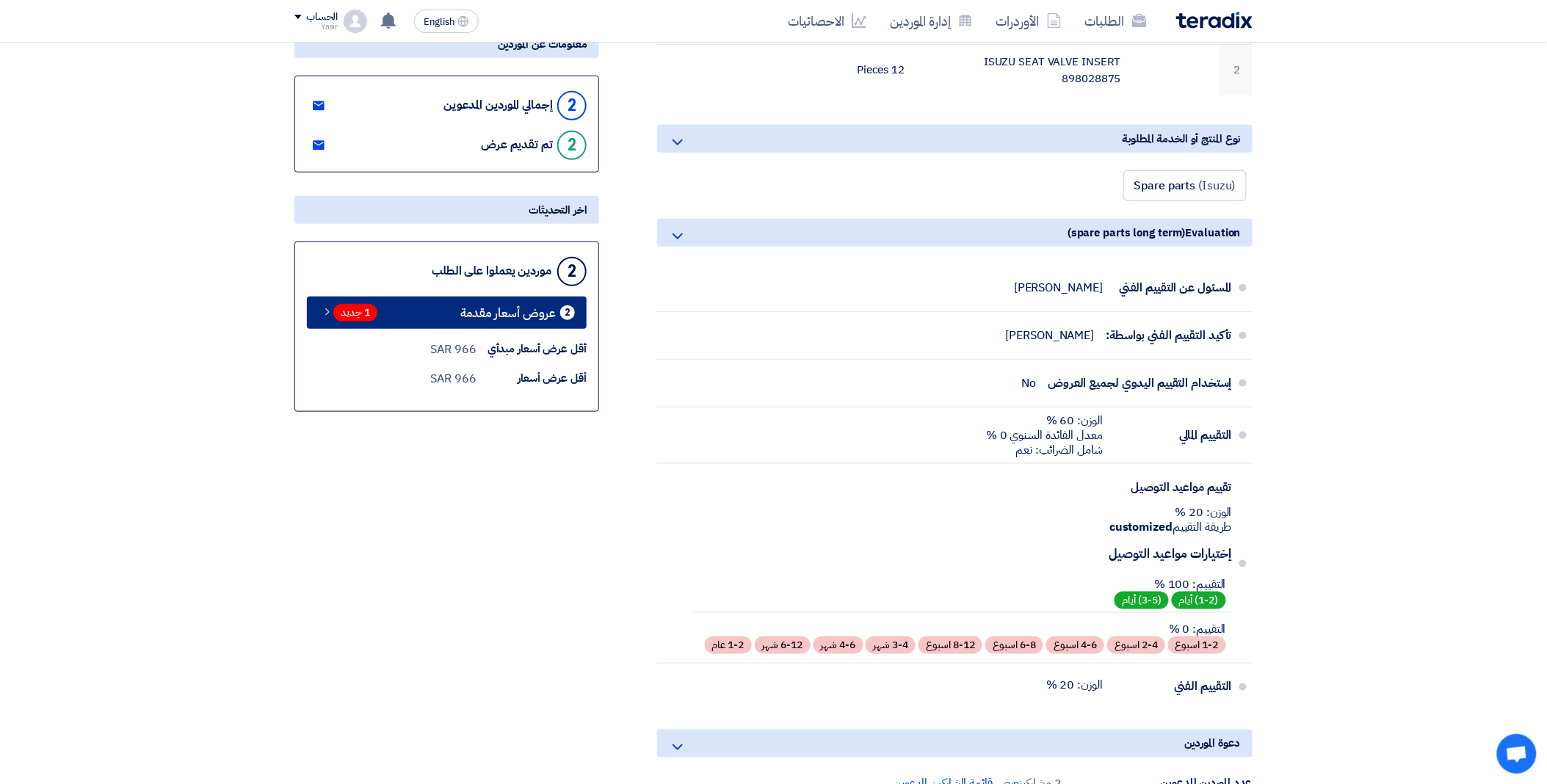
click at [351, 318] on span "1 جديد" at bounding box center [355, 313] width 44 height 18
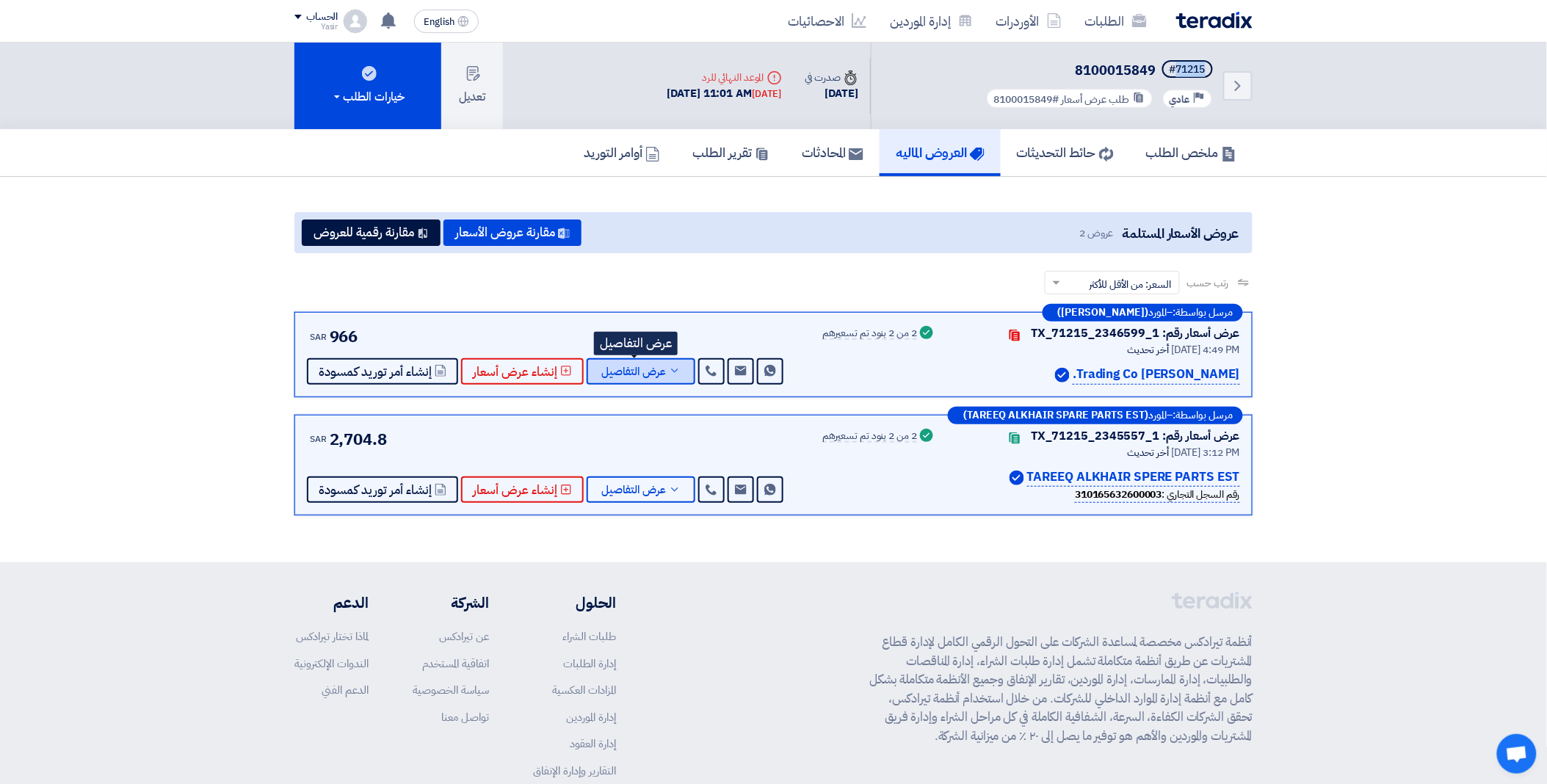
click at [649, 366] on span "عرض التفاصيل" at bounding box center [633, 372] width 65 height 11
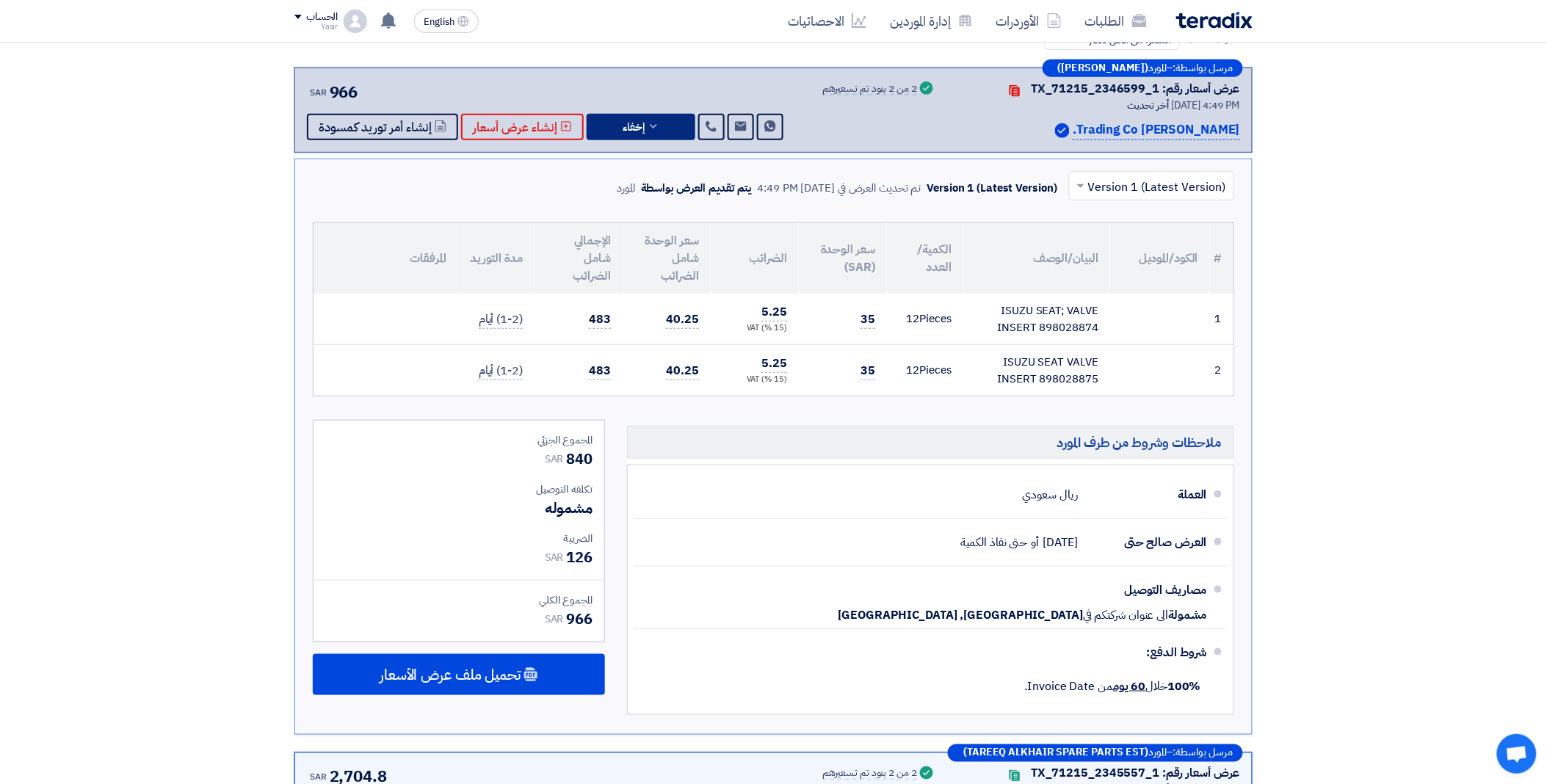
scroll to position [489, 0]
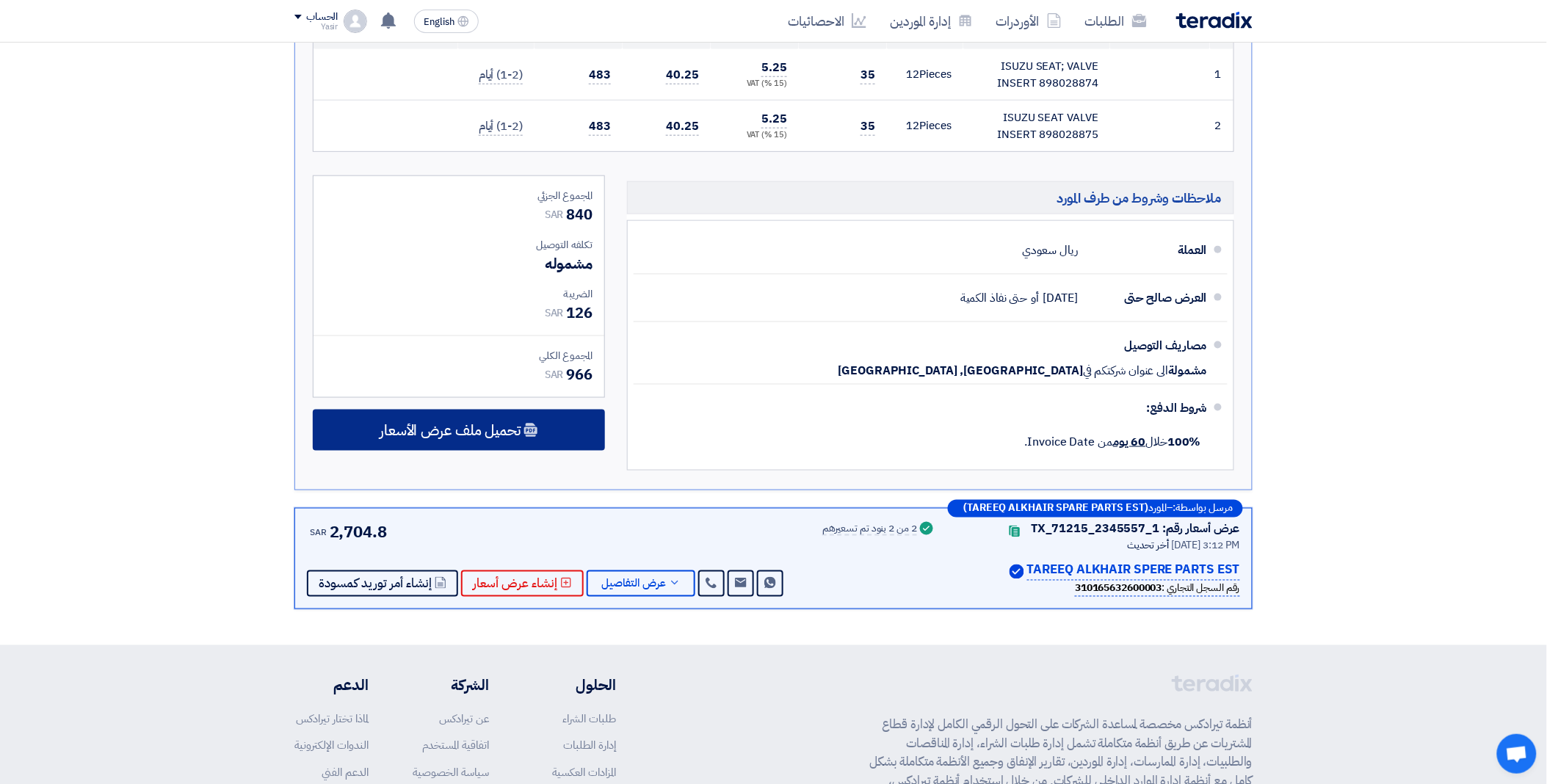
click at [493, 428] on span "تحميل ملف عرض الأسعار" at bounding box center [449, 430] width 141 height 14
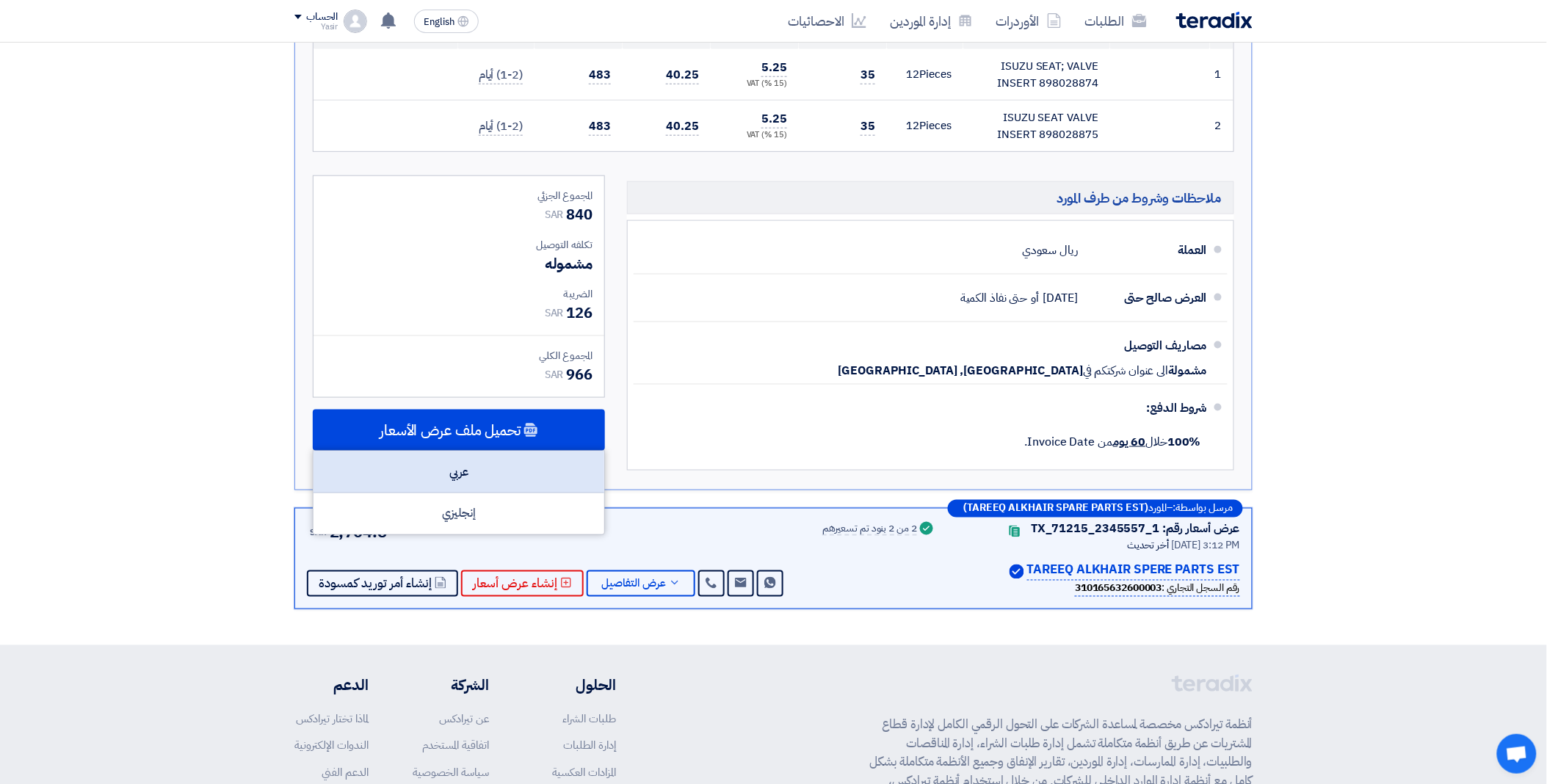
click at [495, 472] on div "عربي" at bounding box center [459, 472] width 291 height 42
click at [487, 473] on div "عربي" at bounding box center [459, 472] width 291 height 42
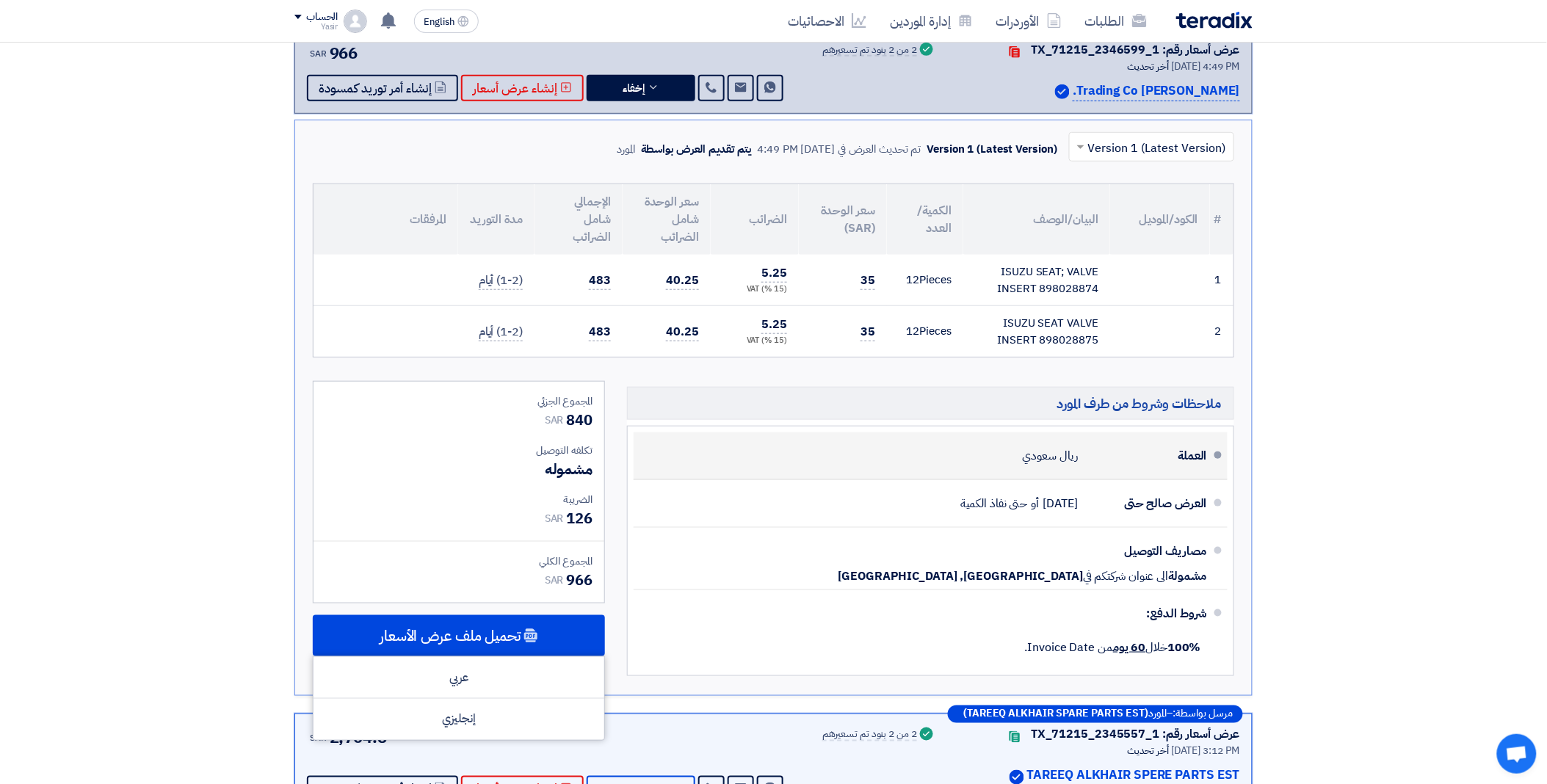
scroll to position [0, 0]
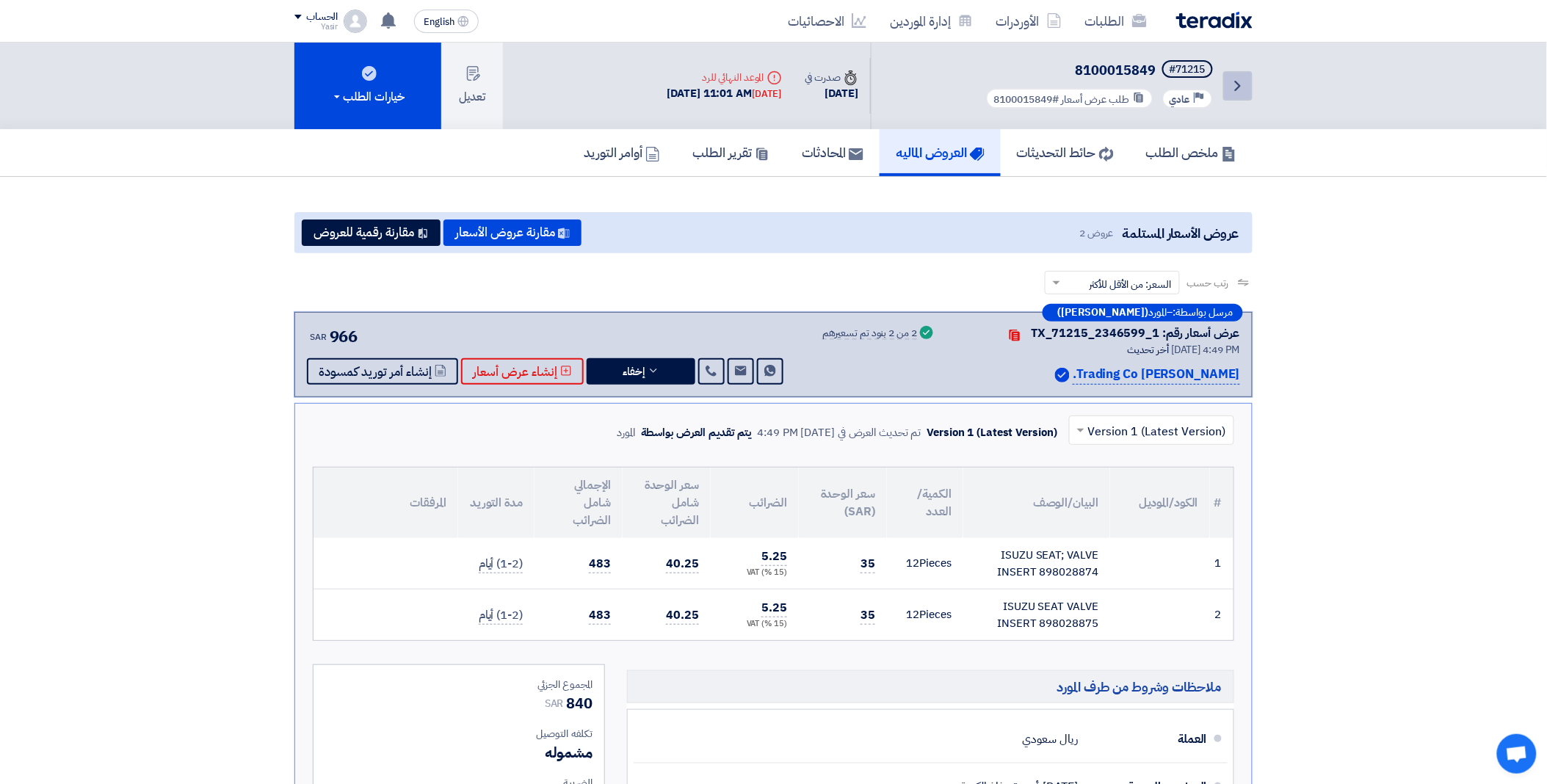
click at [1234, 79] on icon "Back" at bounding box center [1238, 85] width 18 height 18
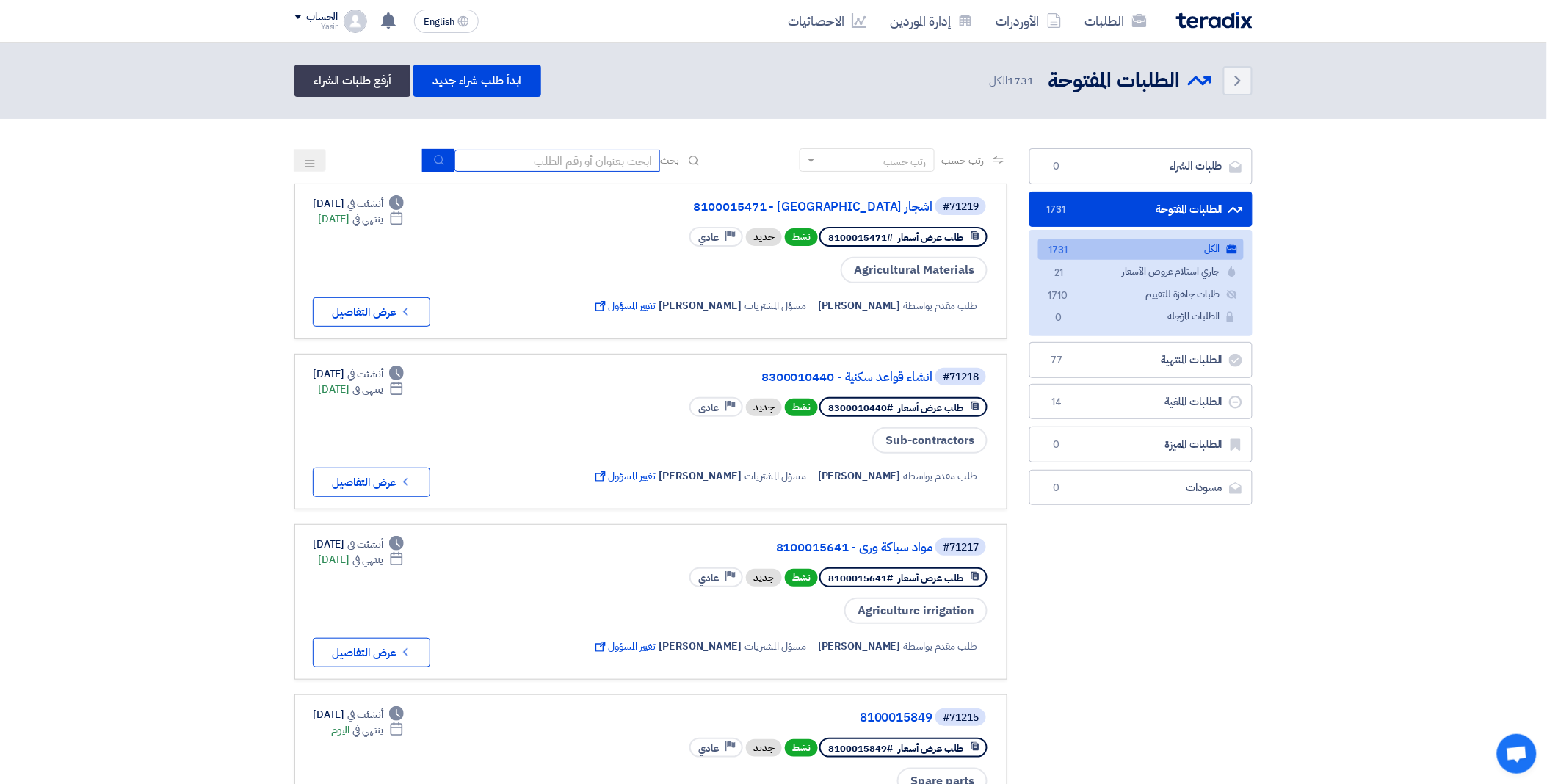
click at [569, 155] on input at bounding box center [557, 161] width 205 height 22
paste input "8100015689"
type input "8100015689"
click at [431, 150] on button "submit" at bounding box center [438, 160] width 32 height 23
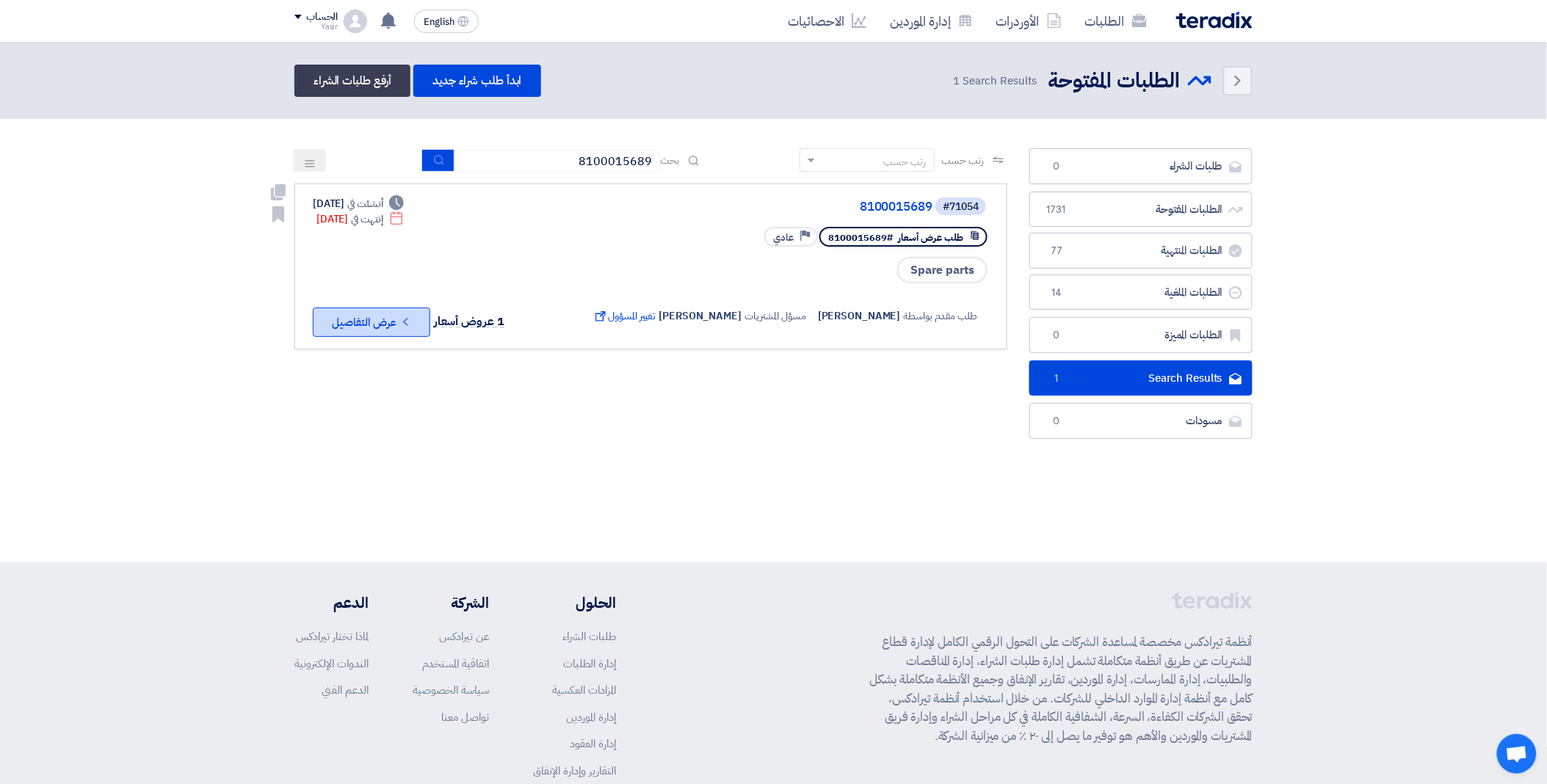
click at [394, 320] on button "Check details عرض التفاصيل" at bounding box center [372, 322] width 118 height 29
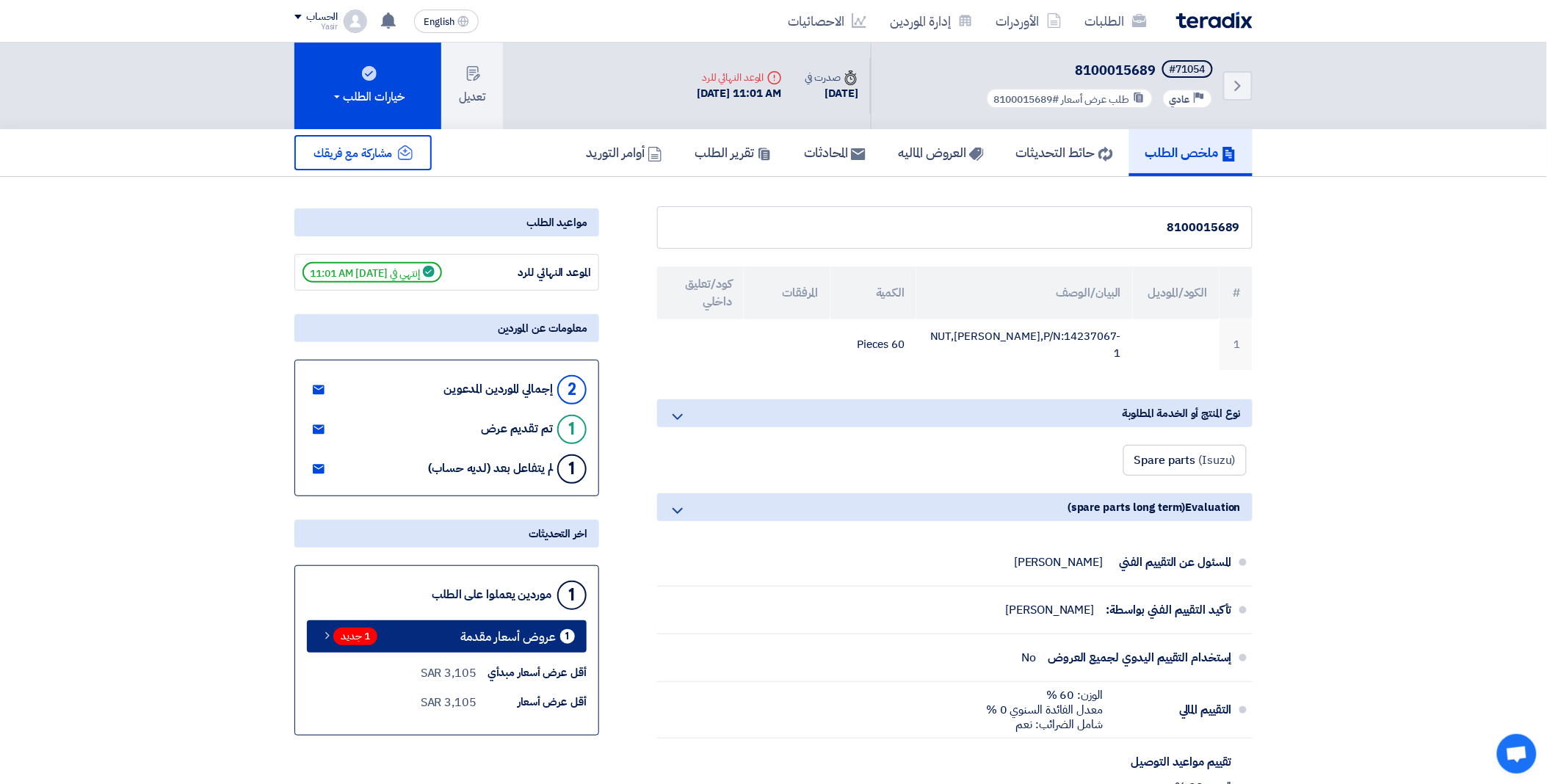
click at [357, 642] on span "1 جديد" at bounding box center [355, 636] width 44 height 18
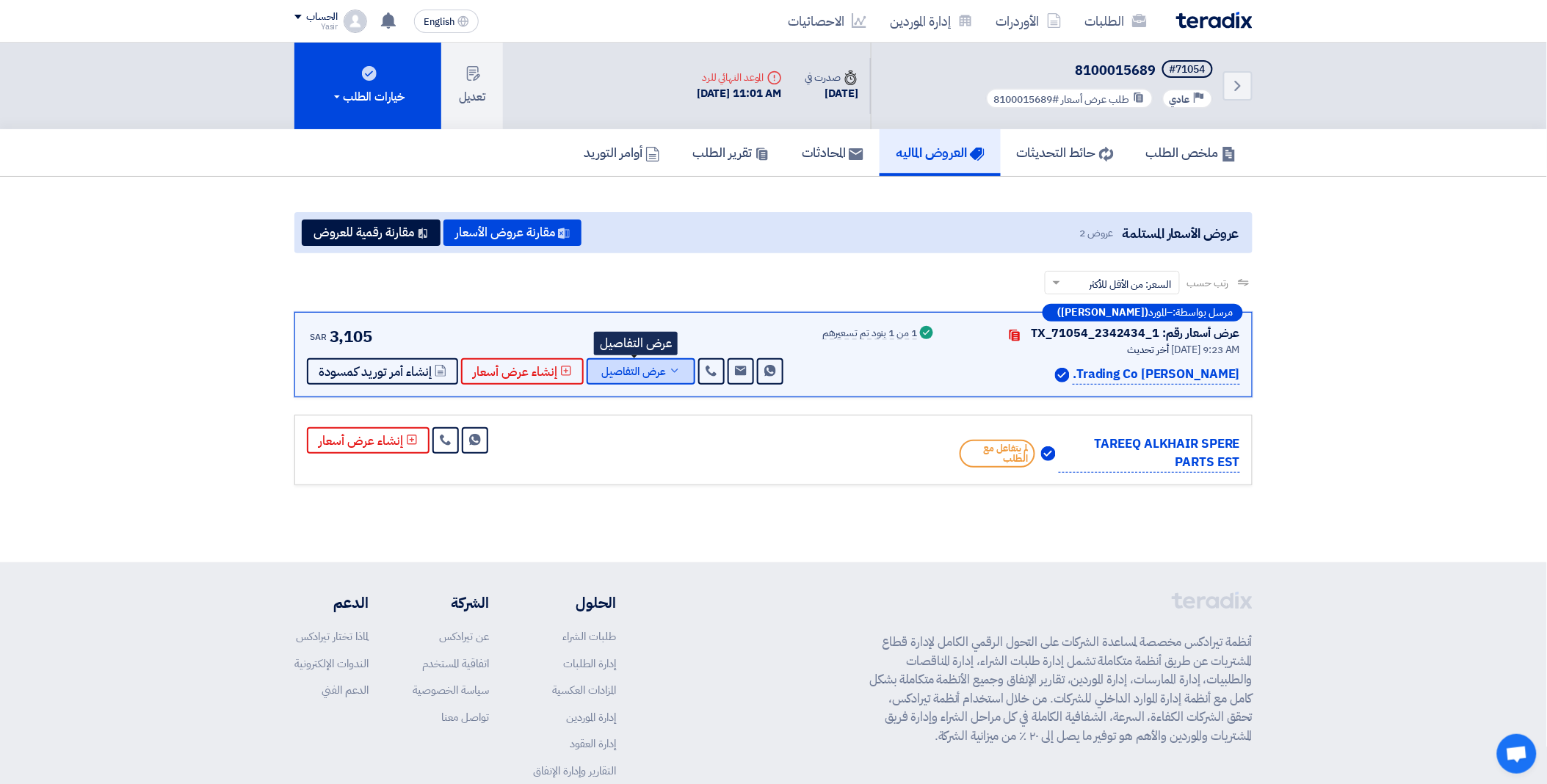
click at [647, 366] on span "عرض التفاصيل" at bounding box center [633, 372] width 65 height 11
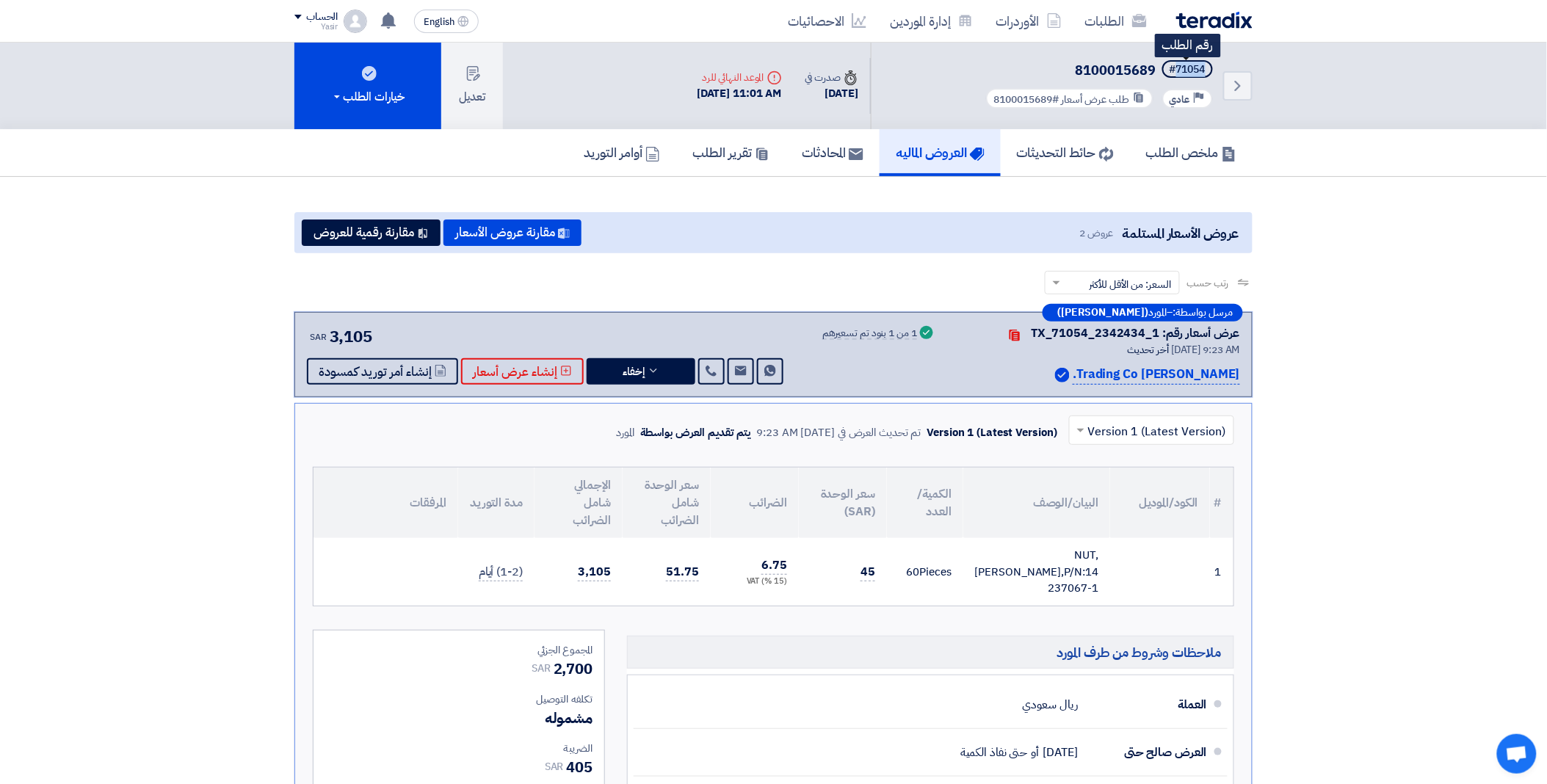
drag, startPoint x: 1175, startPoint y: 67, endPoint x: 1204, endPoint y: 66, distance: 29.0
click at [1204, 66] on div "#71054" at bounding box center [1187, 70] width 36 height 10
copy div "71054"
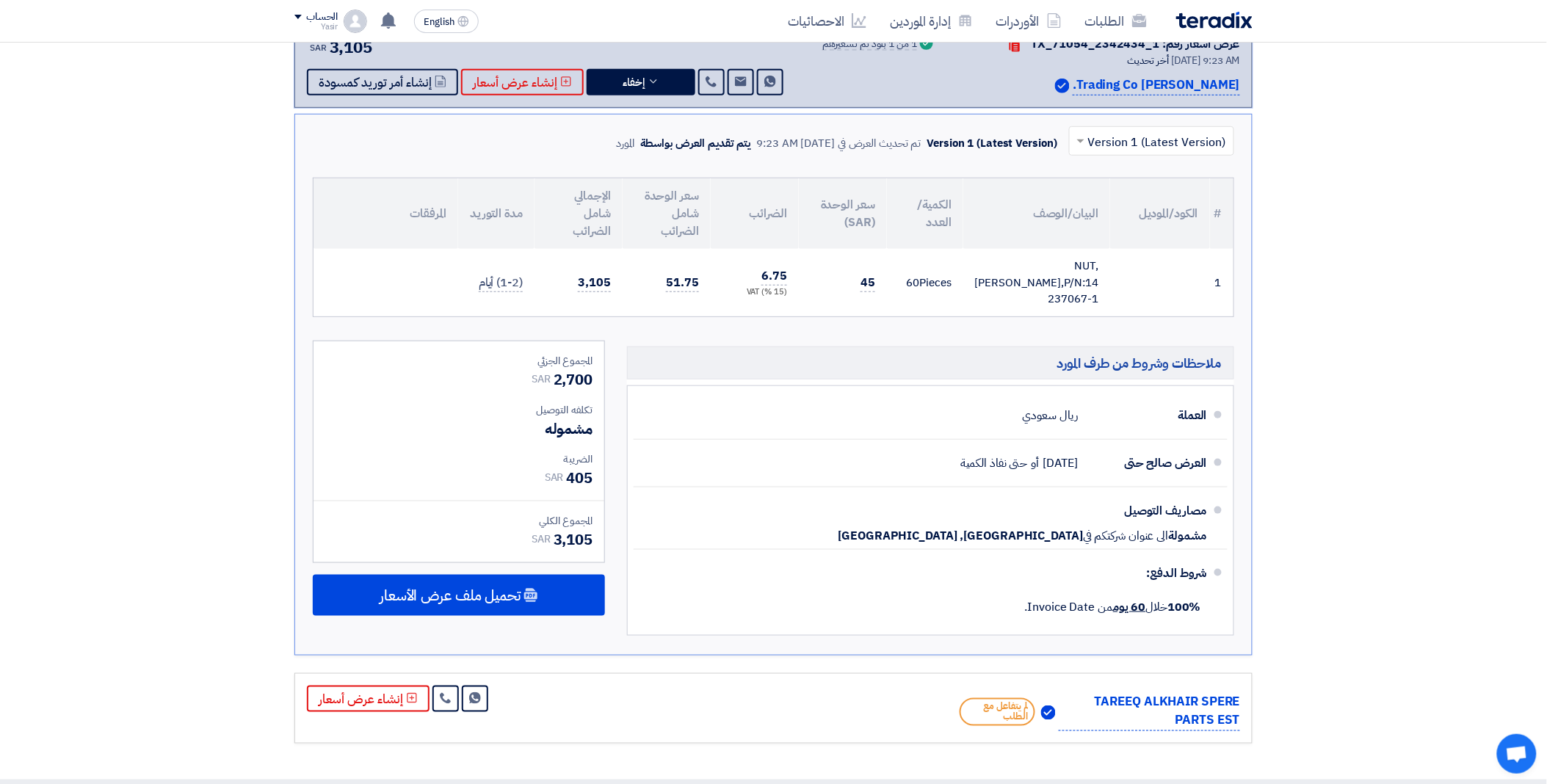
scroll to position [407, 0]
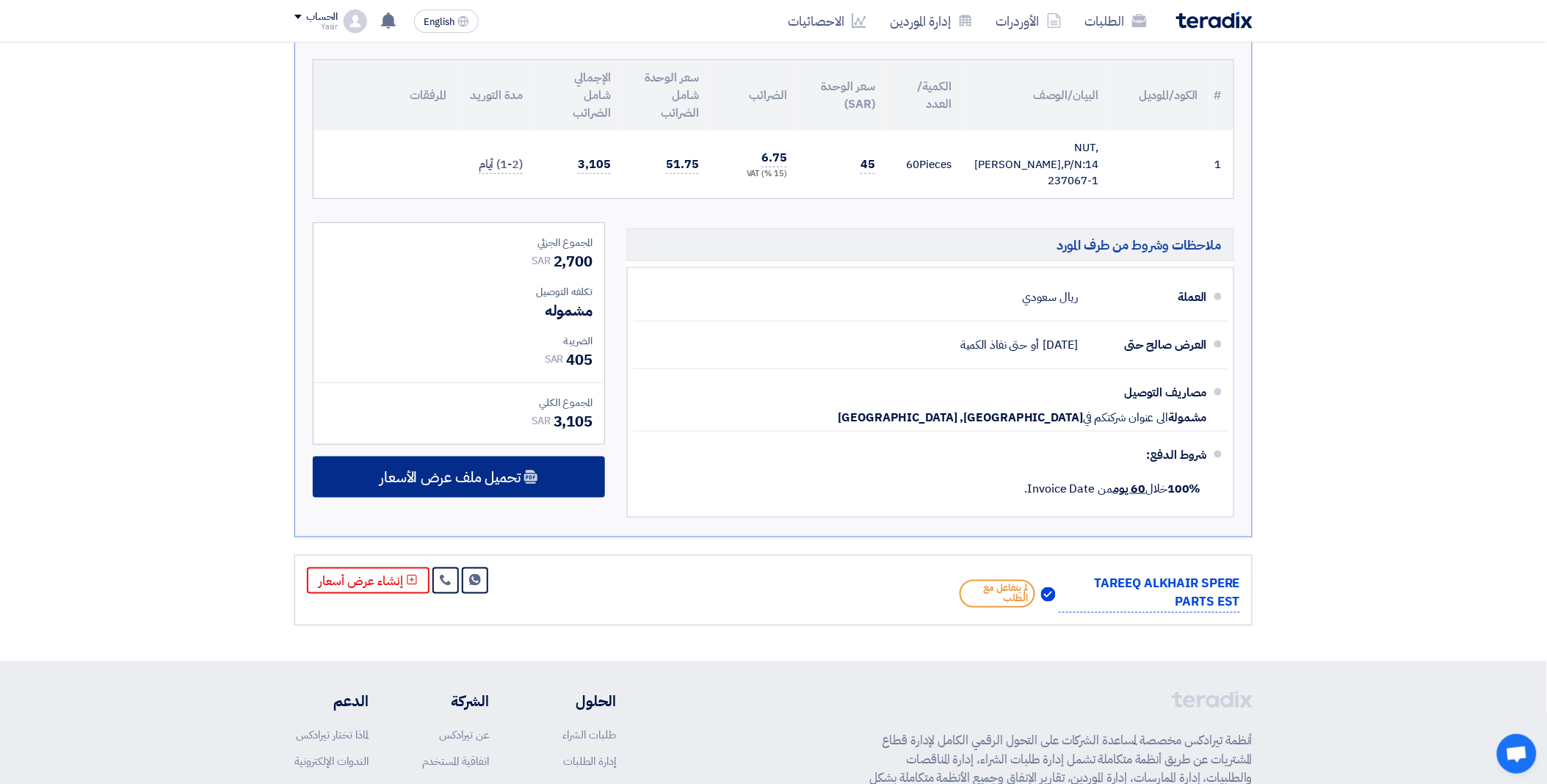
click at [544, 457] on div "تحميل ملف عرض الأسعار" at bounding box center [459, 477] width 292 height 41
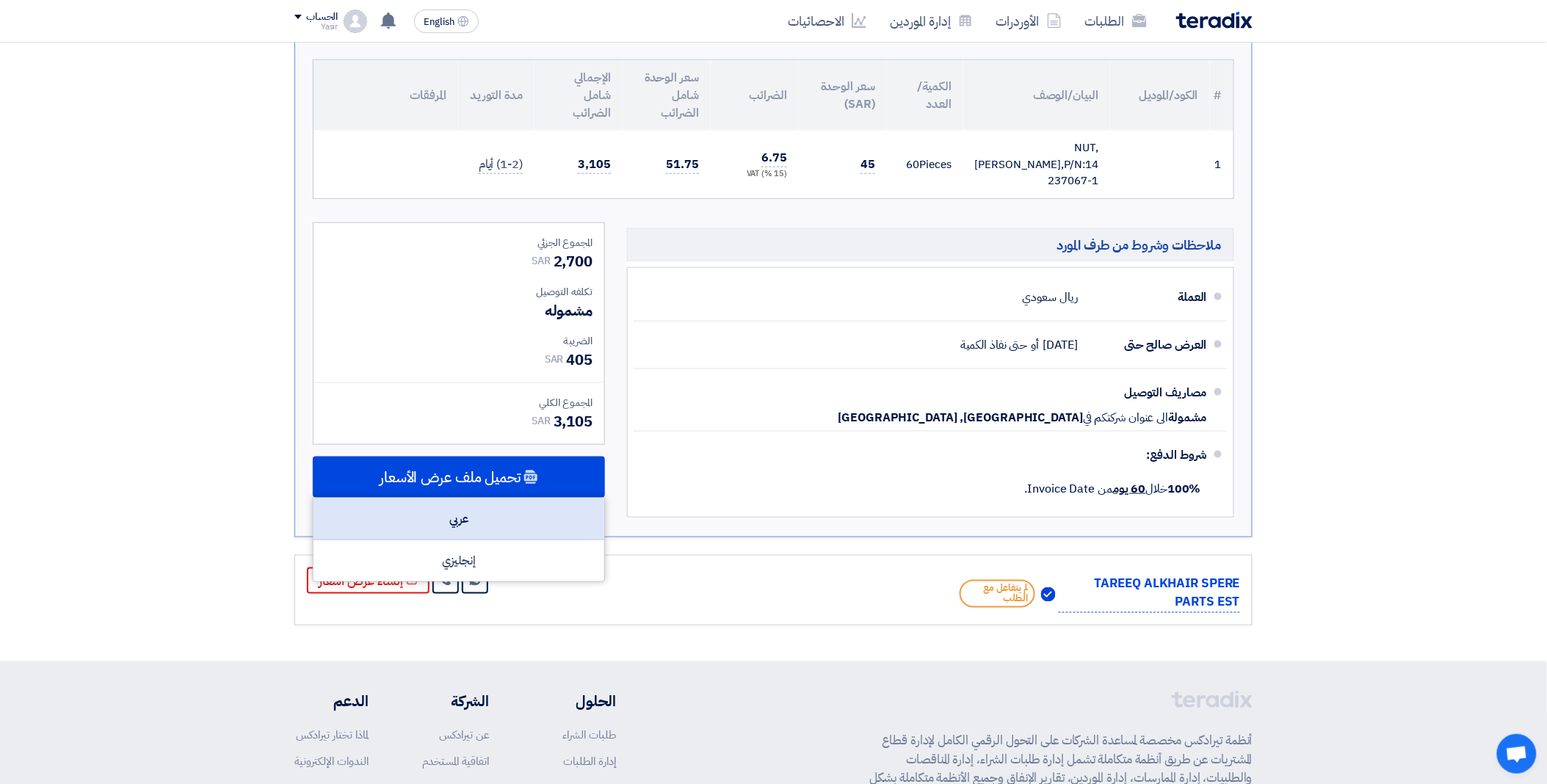
click at [481, 499] on div "عربي" at bounding box center [459, 519] width 291 height 42
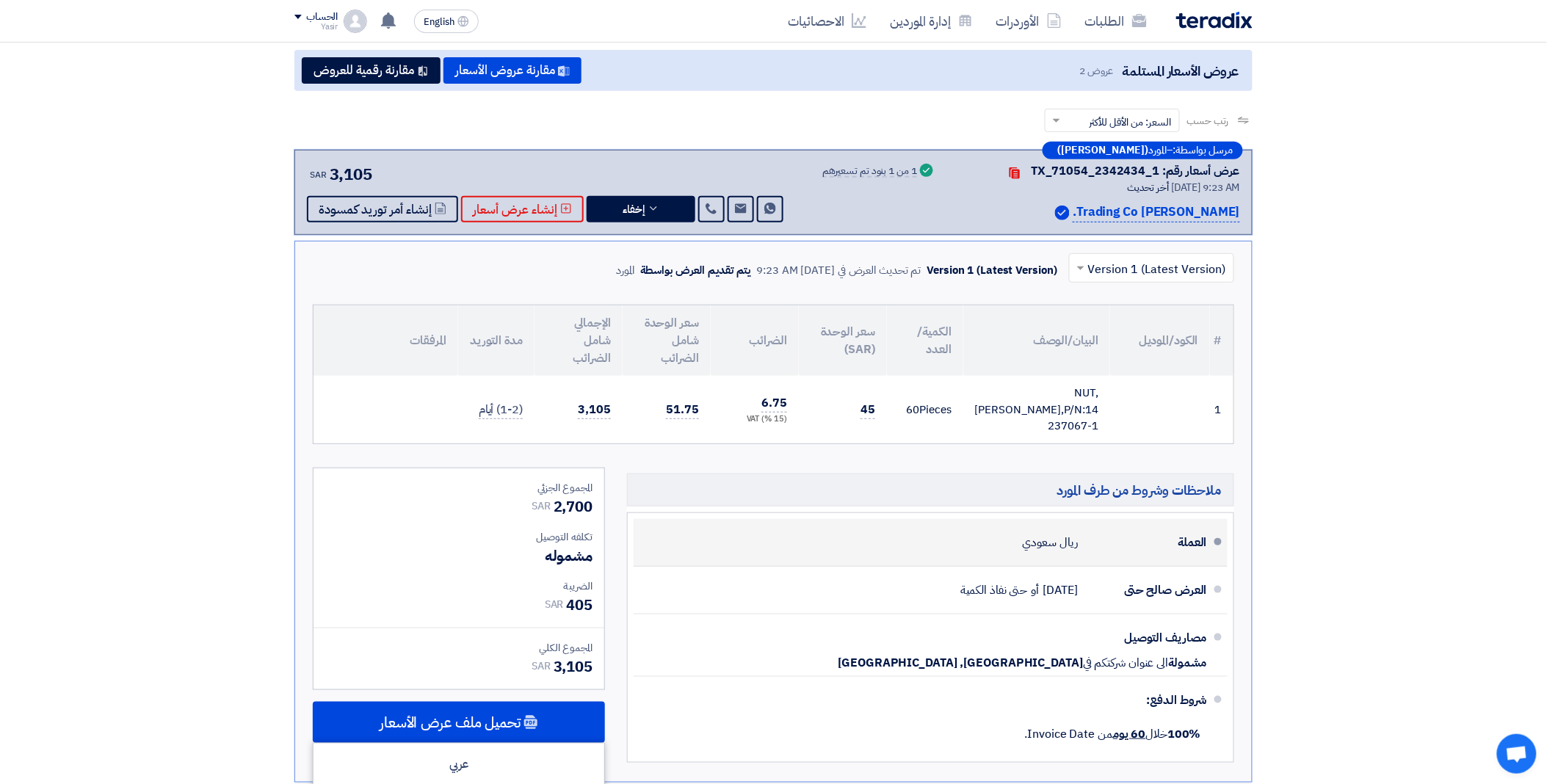
scroll to position [0, 0]
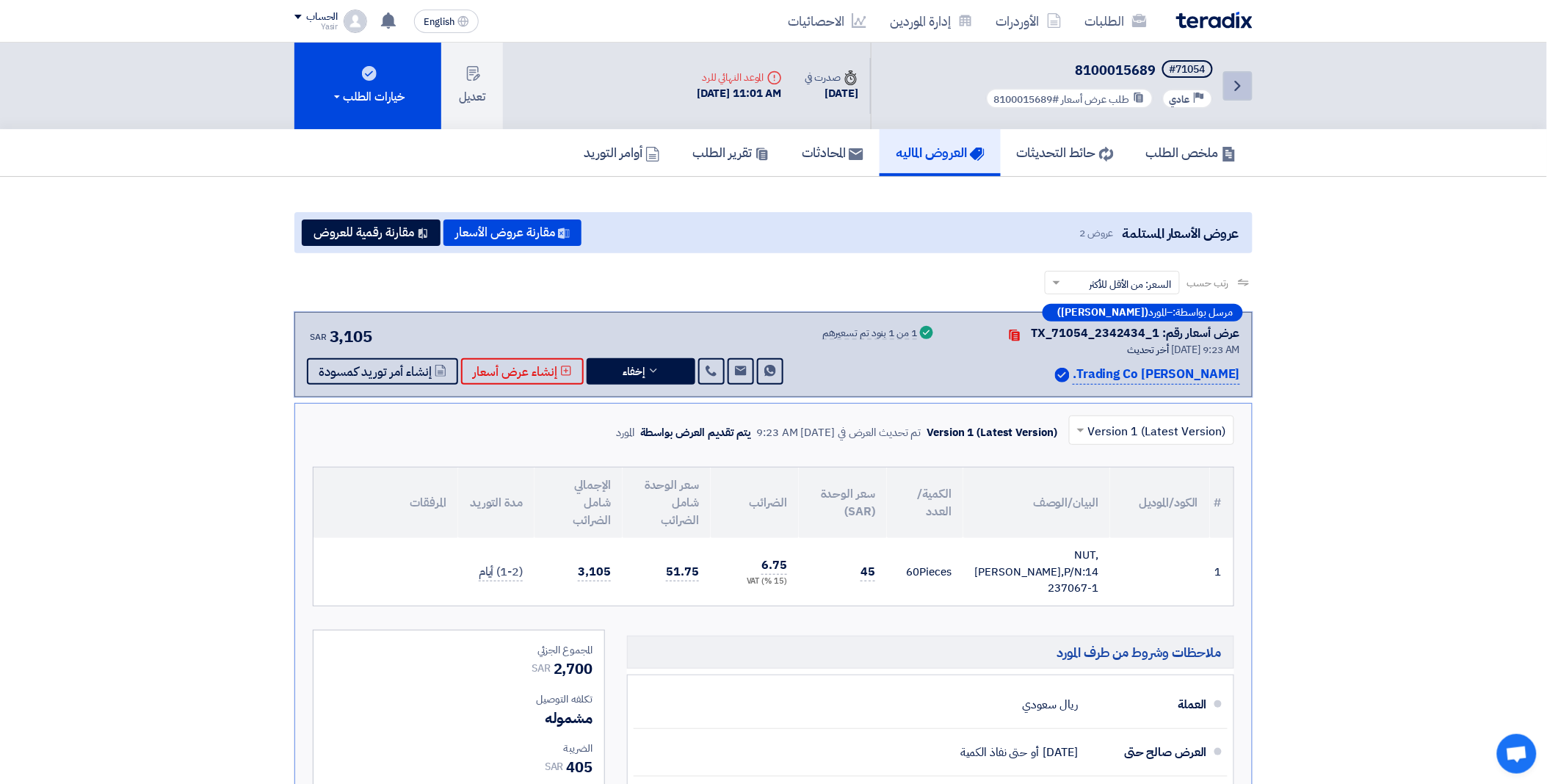
click at [1235, 77] on icon "Back" at bounding box center [1238, 85] width 18 height 18
